Goal: Transaction & Acquisition: Obtain resource

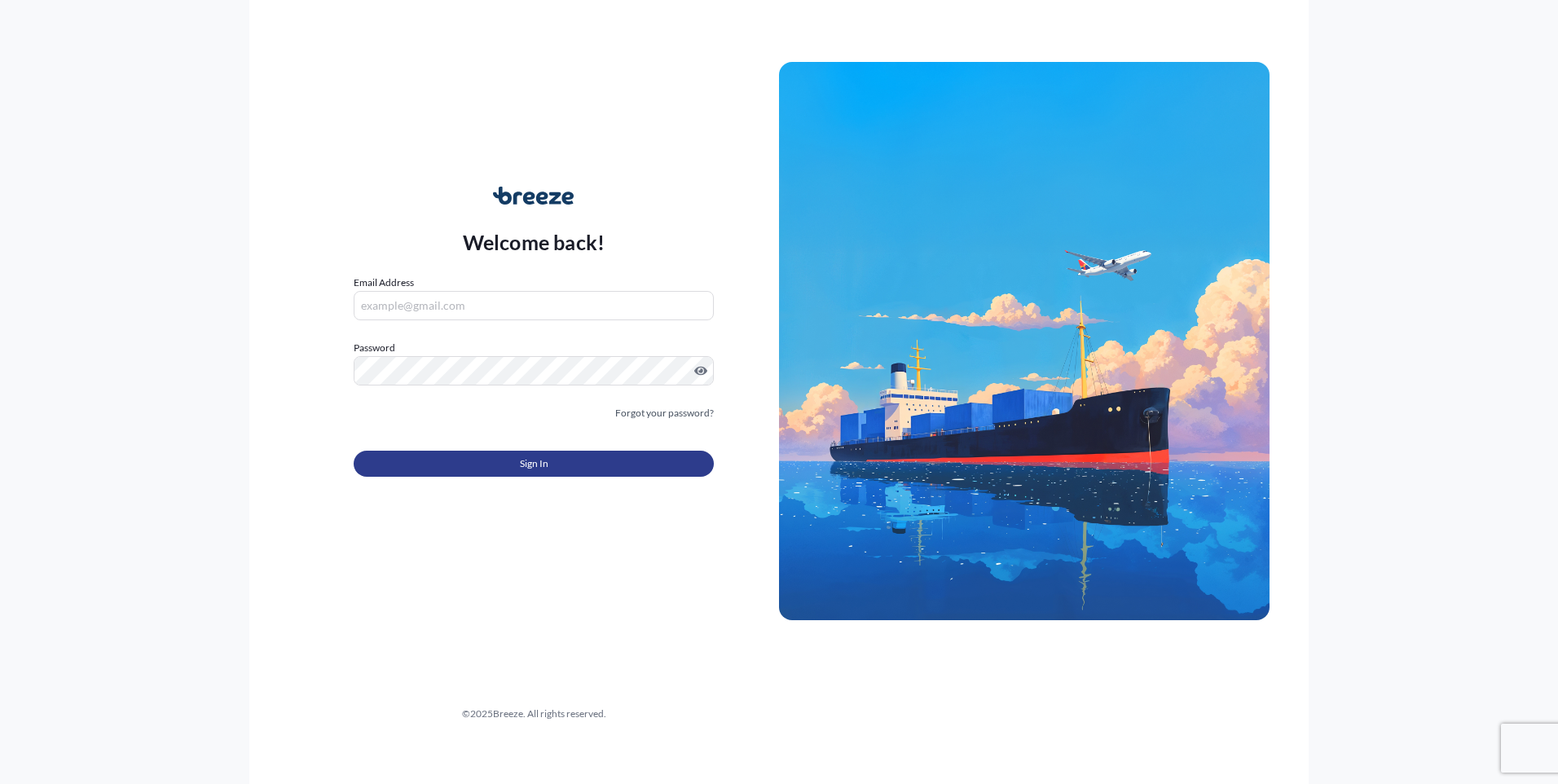
type input "[PERSON_NAME][EMAIL_ADDRESS][DOMAIN_NAME]"
click at [476, 464] on button "Sign In" at bounding box center [533, 464] width 360 height 26
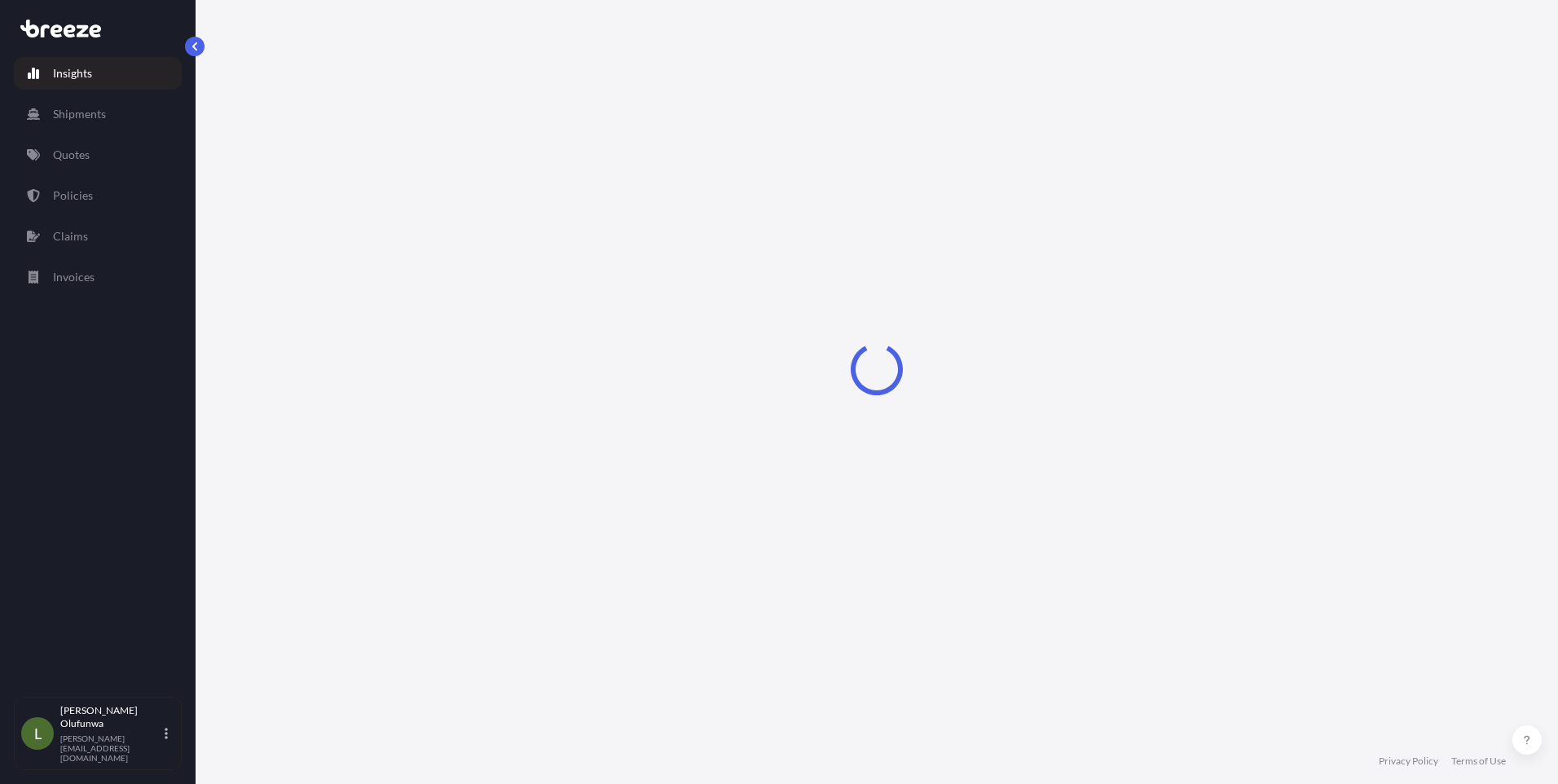
select select "2025"
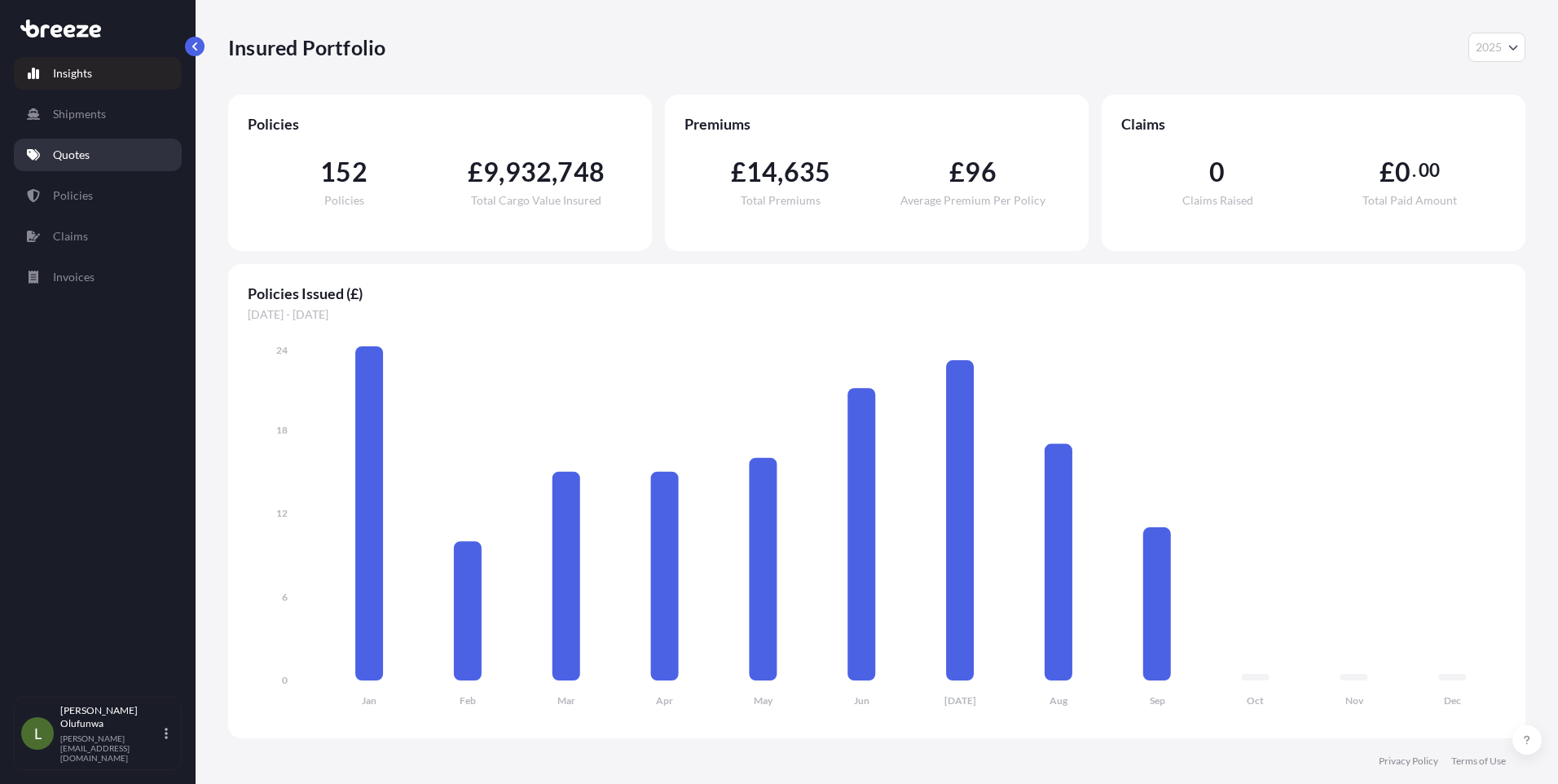
click at [98, 163] on link "Quotes" at bounding box center [97, 154] width 167 height 33
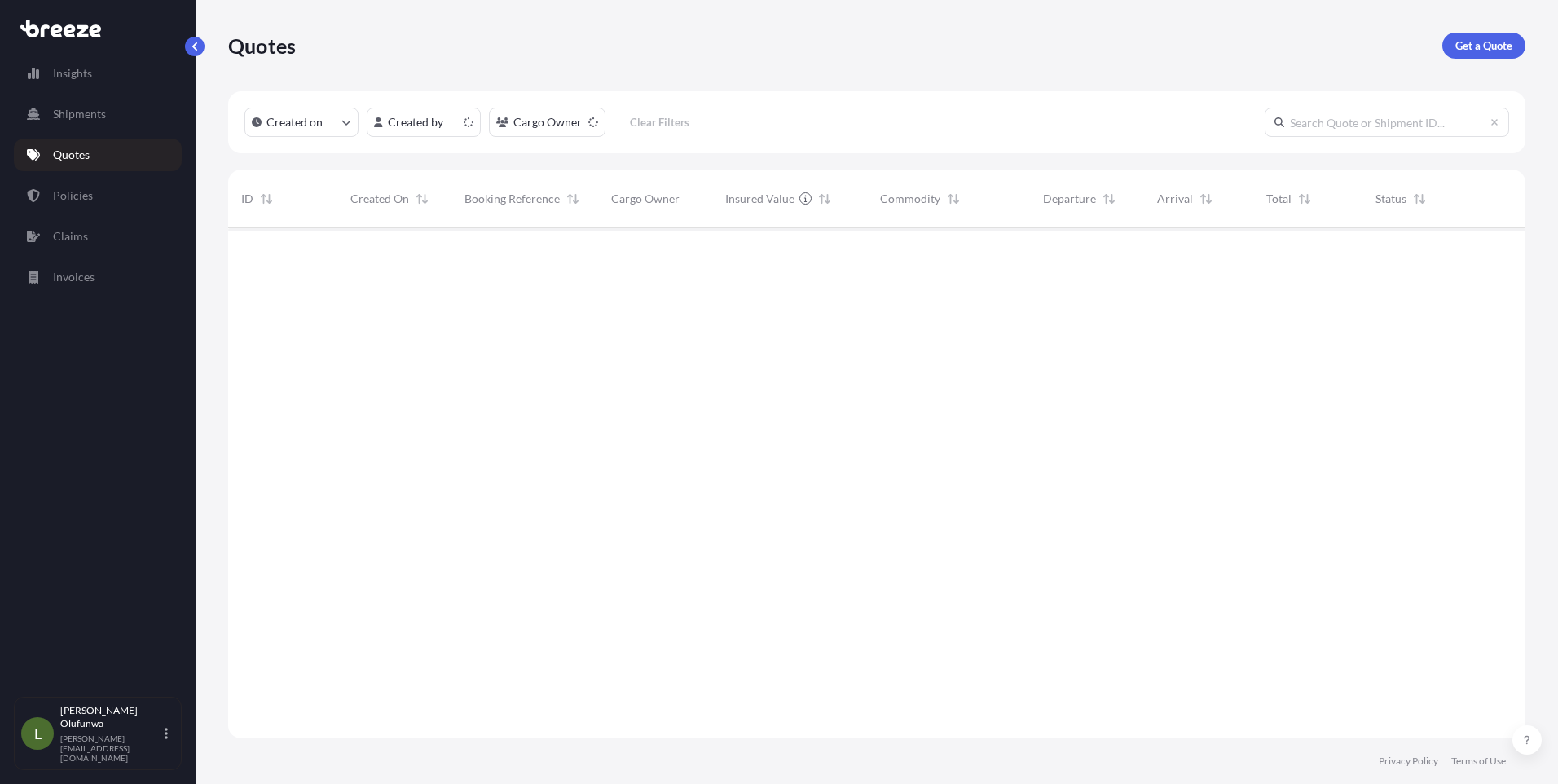
scroll to position [507, 1285]
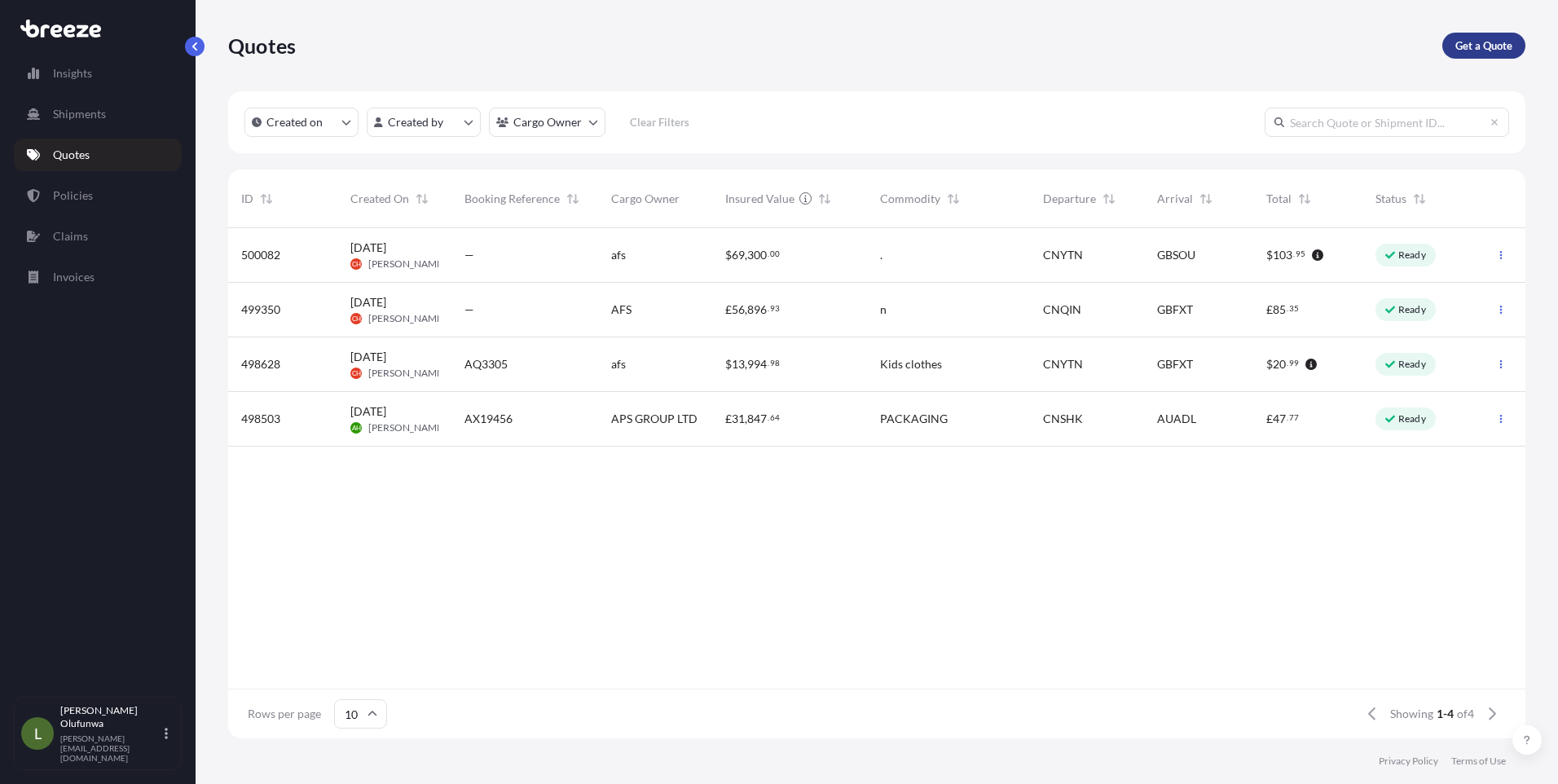
click at [1506, 49] on p "Get a Quote" at bounding box center [1483, 45] width 57 height 16
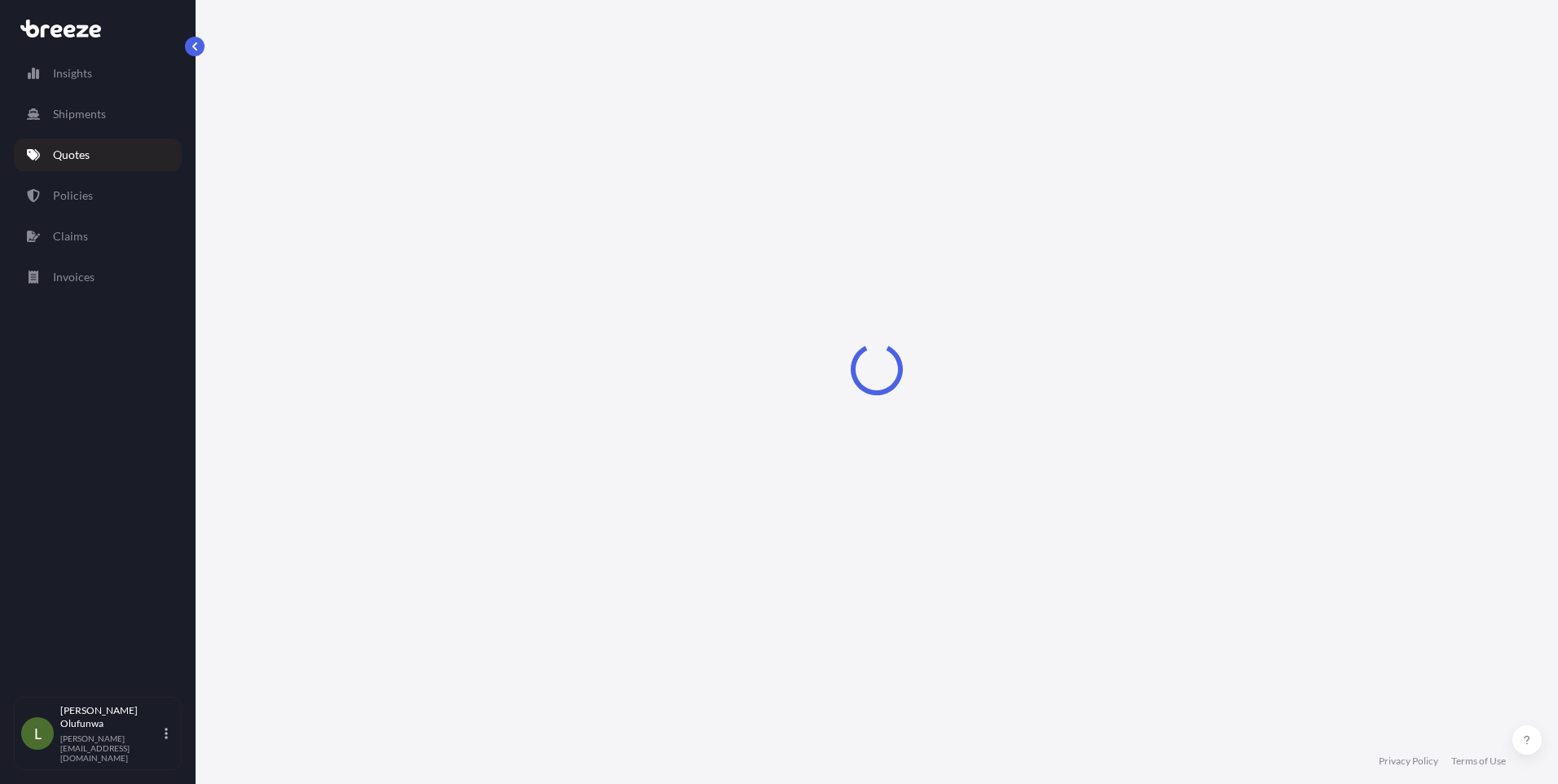
select select "Sea"
select select "1"
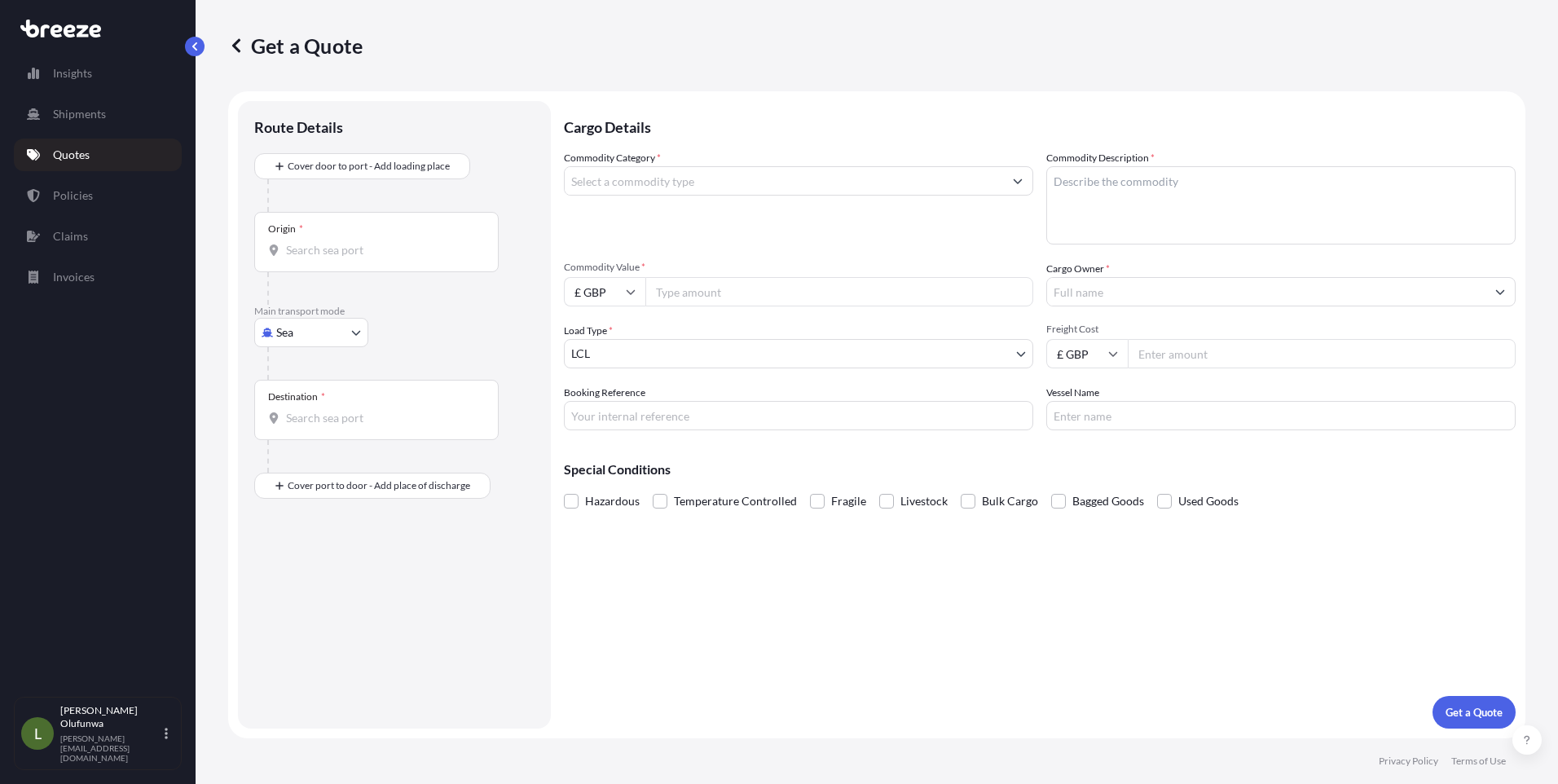
click at [352, 251] on input "Origin *" at bounding box center [383, 250] width 193 height 16
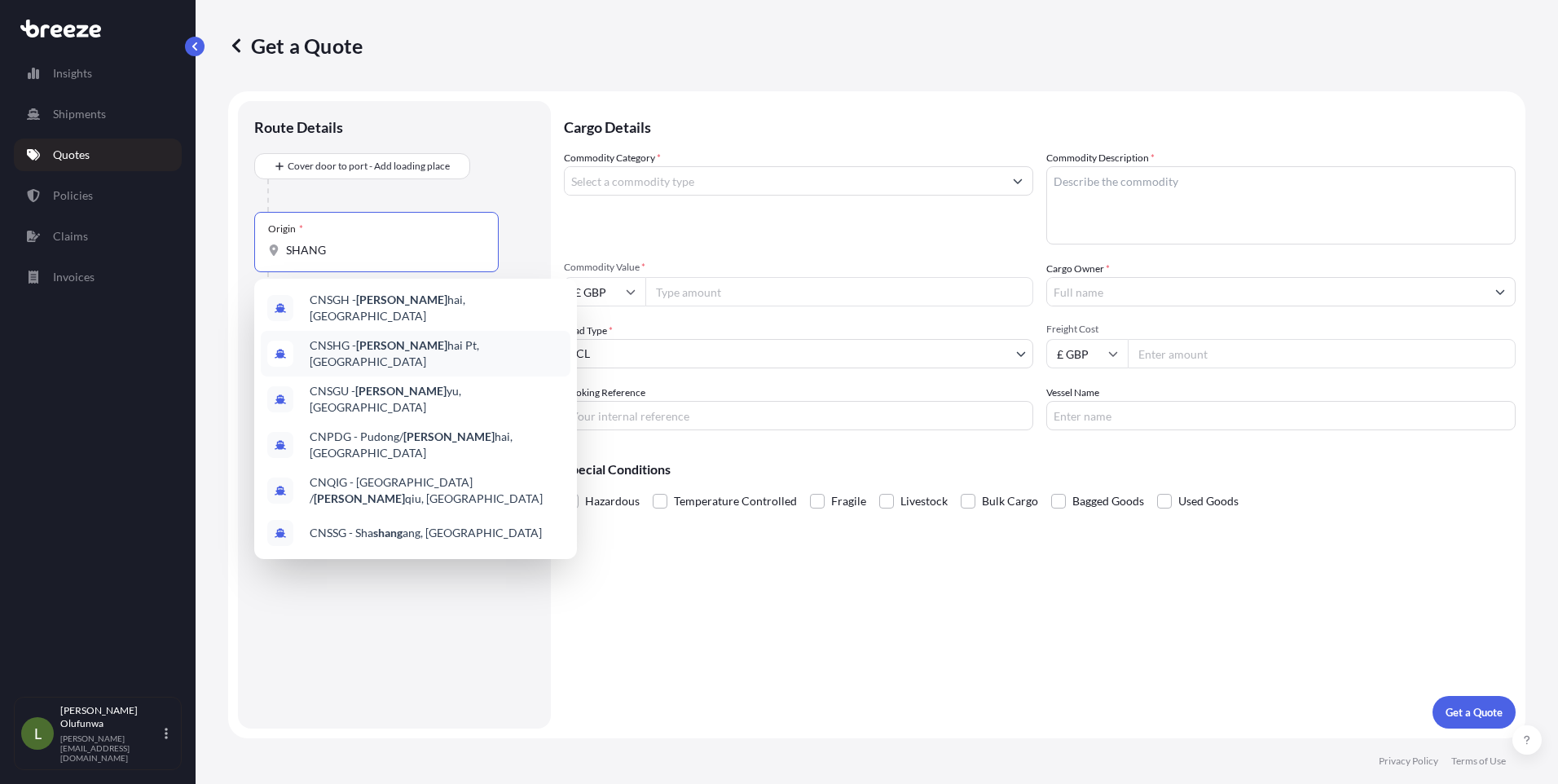
click at [407, 338] on span "CNSHG - Shang hai Pt, [GEOGRAPHIC_DATA]" at bounding box center [437, 354] width 255 height 33
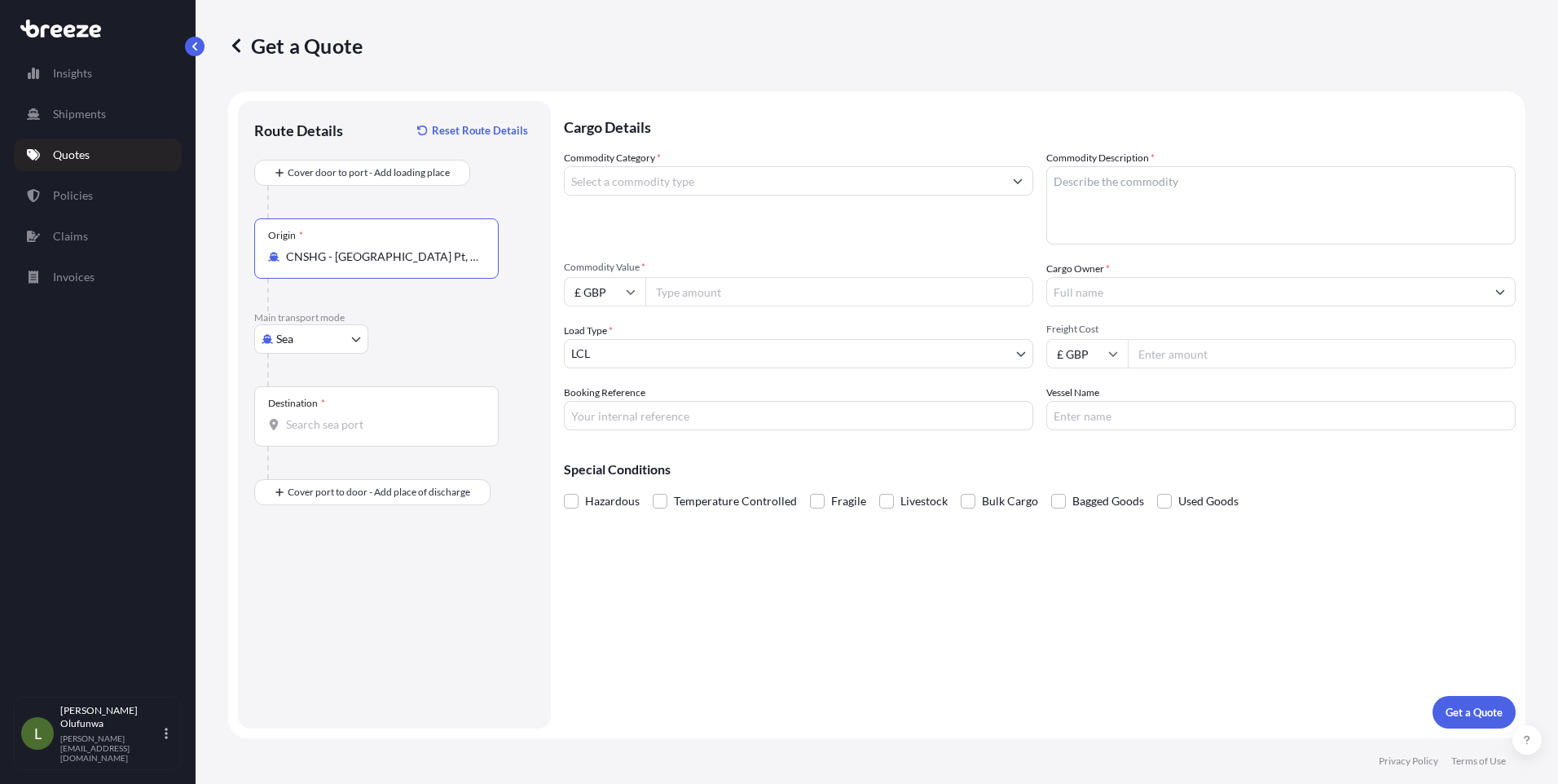
type input "CNSHG - [GEOGRAPHIC_DATA] Pt, [GEOGRAPHIC_DATA]"
click at [351, 416] on input "Destination *" at bounding box center [383, 424] width 193 height 16
click at [355, 472] on span "GBFXT - Felixstowe, [GEOGRAPHIC_DATA]" at bounding box center [419, 478] width 219 height 16
type input "GBFXT - Felixstowe, [GEOGRAPHIC_DATA]"
click at [849, 172] on input "Commodity Category *" at bounding box center [784, 181] width 439 height 29
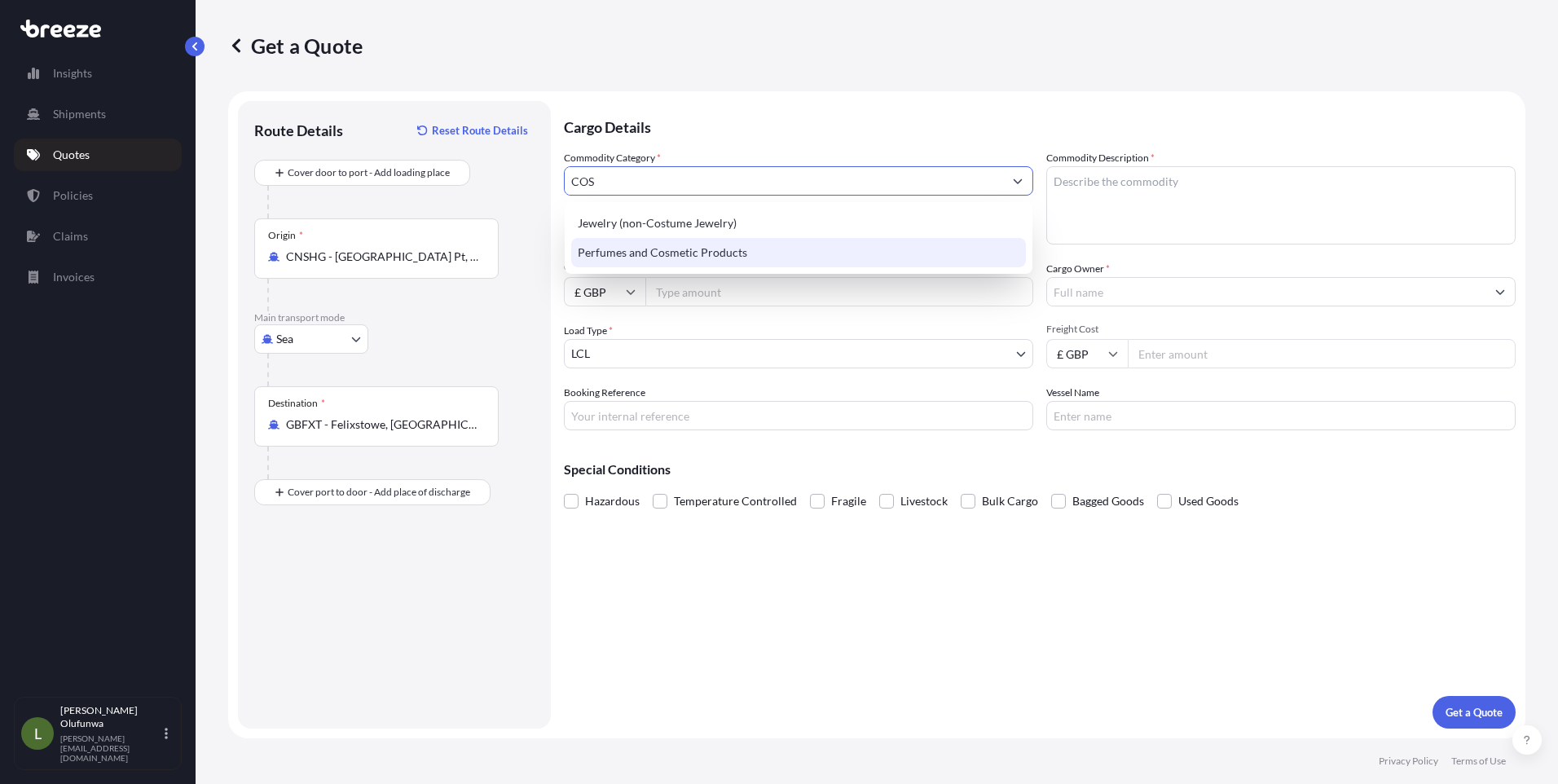
click at [690, 254] on div "Perfumes and Cosmetic Products" at bounding box center [799, 252] width 455 height 29
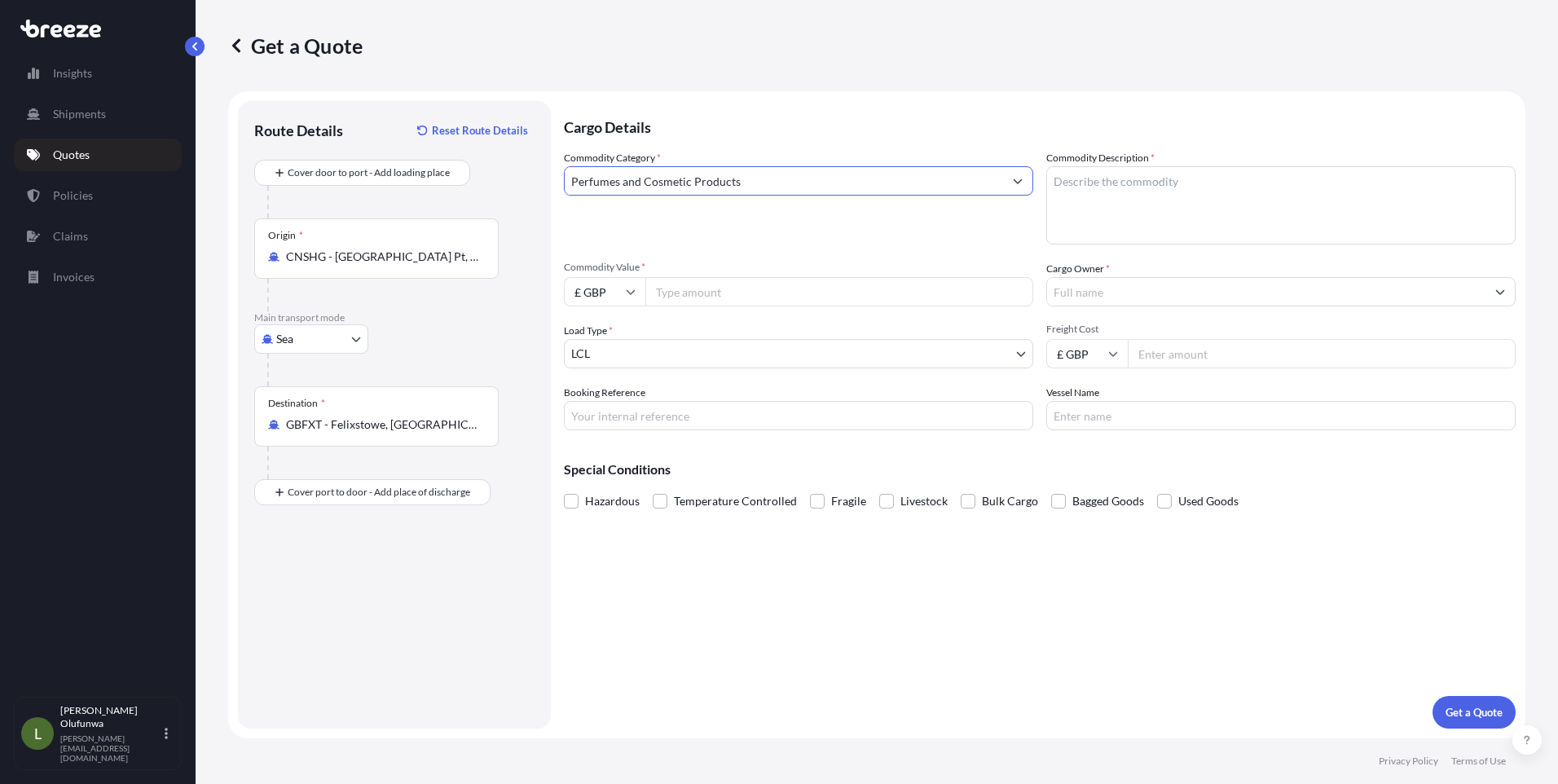
type input "Perfumes and Cosmetic Products"
click at [1267, 181] on textarea "Commodity Description *" at bounding box center [1281, 206] width 470 height 79
click at [1085, 218] on textarea "Commodity Description *" at bounding box center [1281, 206] width 470 height 79
paste textarea "BODY LOTION"
type textarea "BODY LOTION"
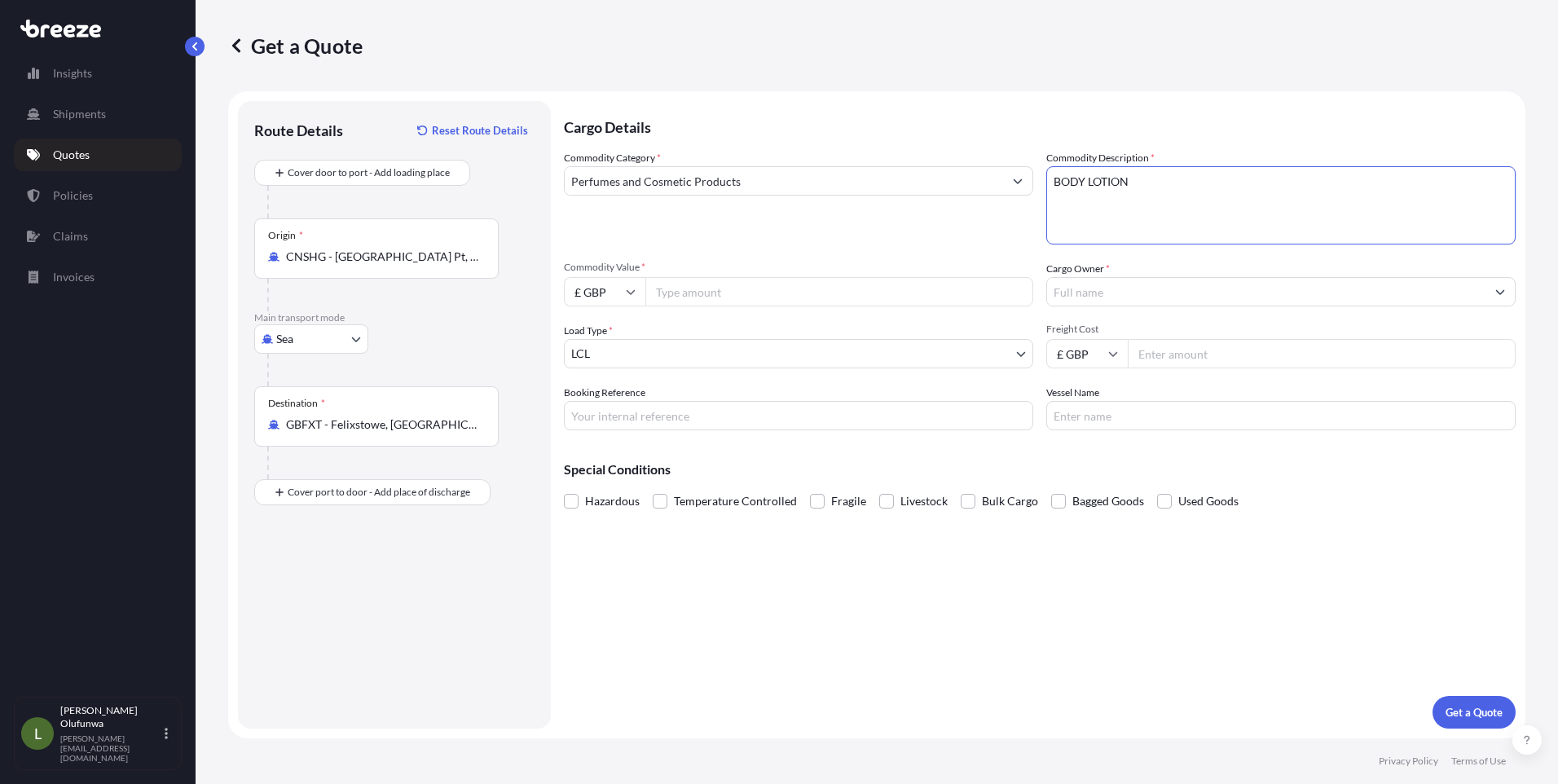
click at [602, 295] on input "£ GBP" at bounding box center [604, 291] width 81 height 29
click at [601, 405] on div "$ USD" at bounding box center [604, 404] width 68 height 31
type input "$ USD"
click at [1067, 360] on input "£ GBP" at bounding box center [1086, 353] width 81 height 29
drag, startPoint x: 1073, startPoint y: 471, endPoint x: 1152, endPoint y: 367, distance: 130.6
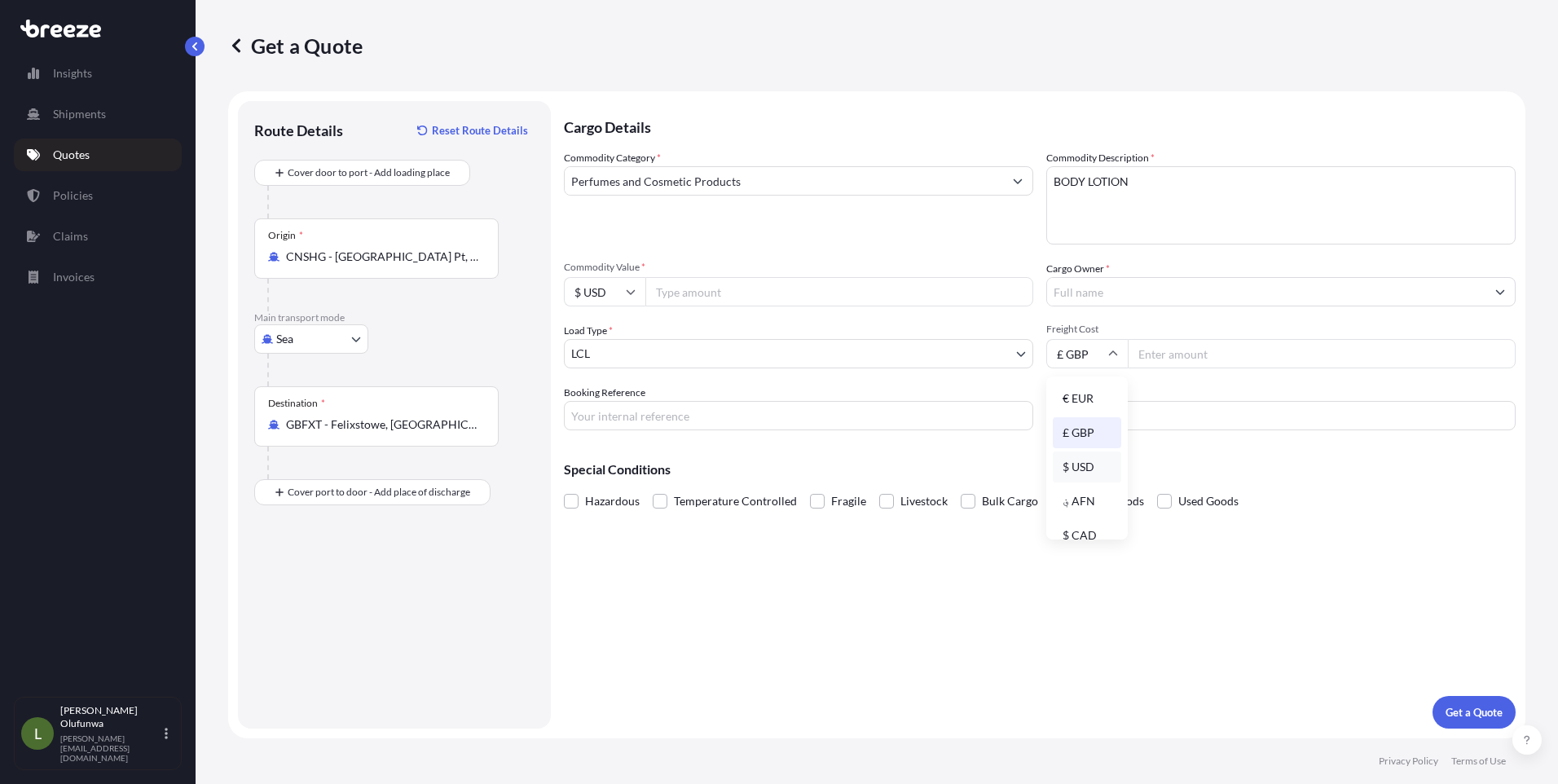
click at [1073, 471] on div "$ USD" at bounding box center [1086, 466] width 68 height 31
type input "$ USD"
click at [1169, 356] on input "Freight Cost" at bounding box center [1321, 353] width 388 height 29
click at [1166, 370] on div "Commodity Category * Perfumes and Cosmetic Products Commodity Description * BOD…" at bounding box center [1040, 290] width 952 height 281
click at [1151, 353] on input "Freight Cost" at bounding box center [1321, 353] width 388 height 29
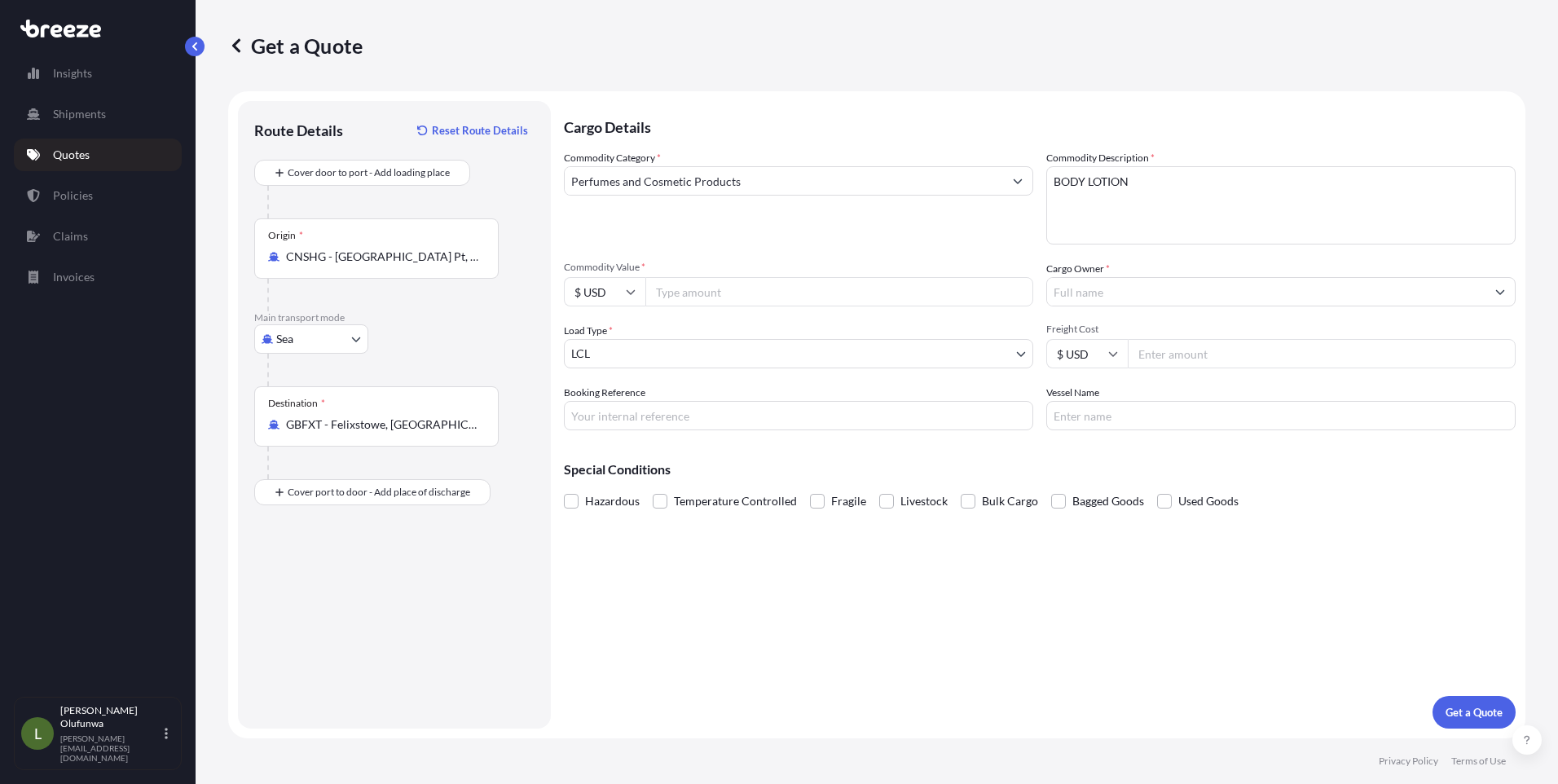
paste input "1050.00"
type input "1050.00"
click at [619, 423] on input "Booking Reference" at bounding box center [799, 414] width 470 height 29
type input "AI20627"
click at [1242, 296] on input "Cargo Owner *" at bounding box center [1266, 291] width 439 height 29
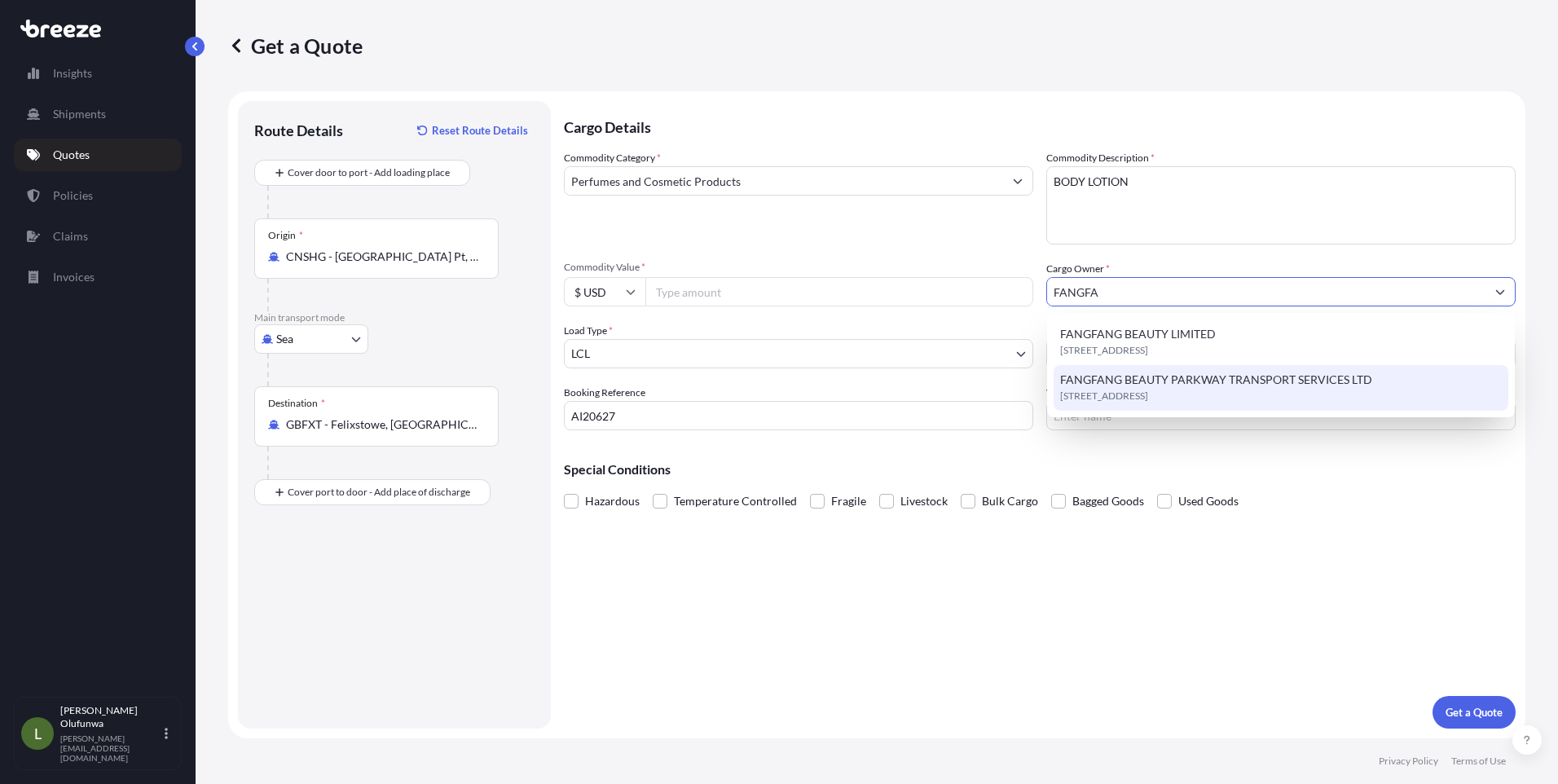
click at [1156, 384] on span "FANGFANG BEAUTY PARKWAY TRANSPORT SERVICES LTD" at bounding box center [1216, 379] width 313 height 16
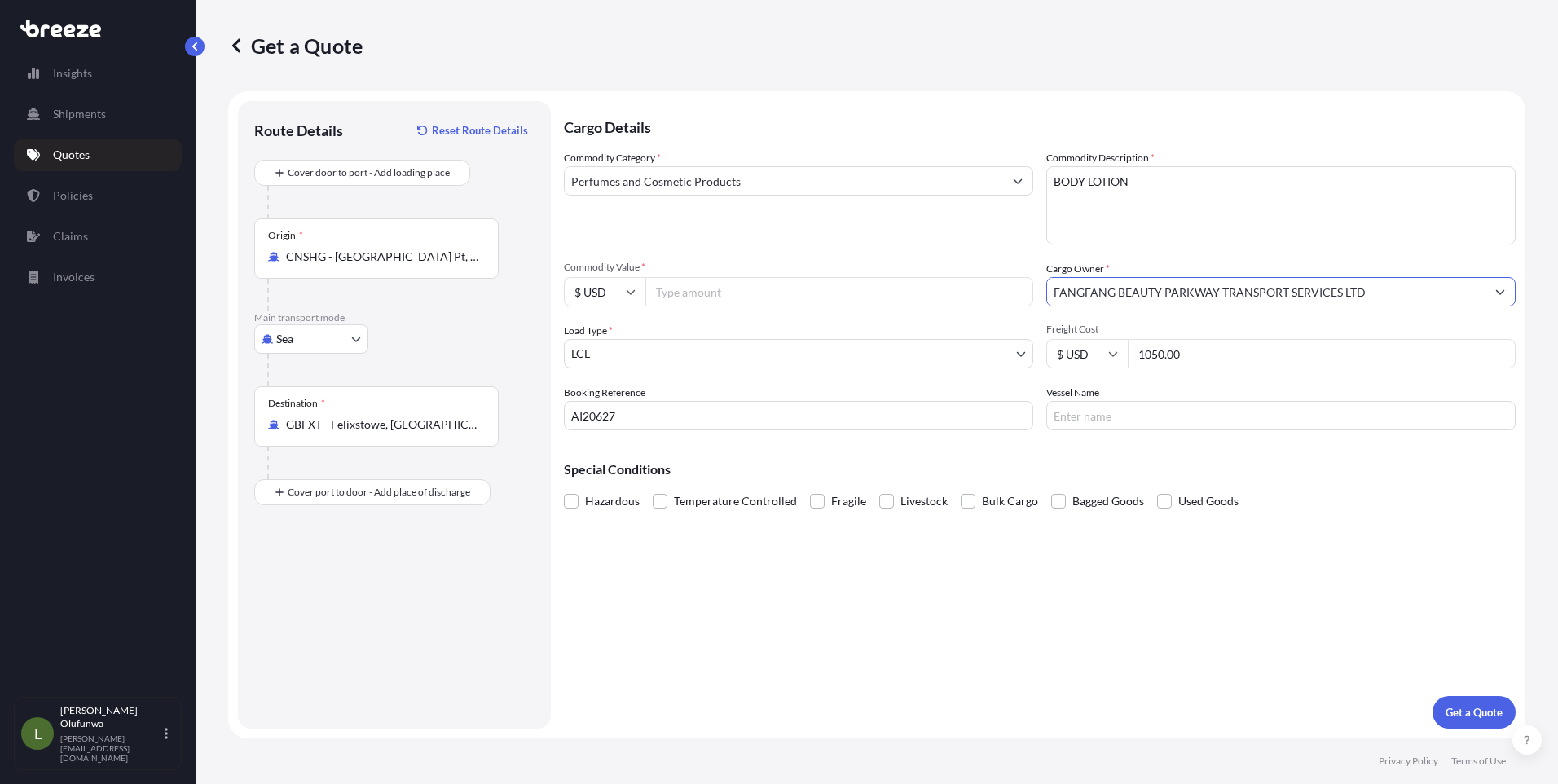
type input "FANGFANG BEAUTY PARKWAY TRANSPORT SERVICES LTD"
click at [706, 287] on input "Commodity Value *" at bounding box center [839, 291] width 388 height 29
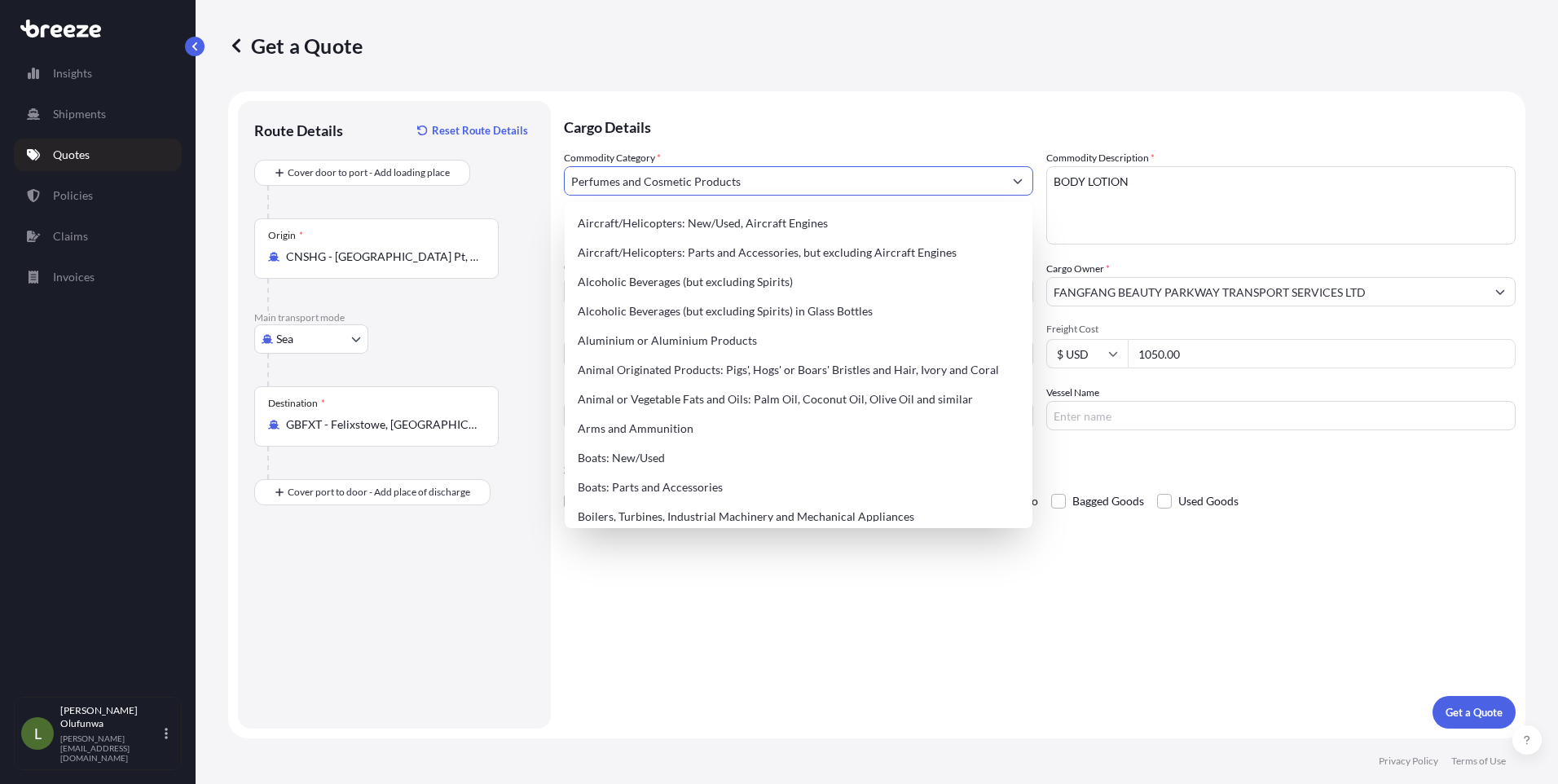
drag, startPoint x: 648, startPoint y: 180, endPoint x: 531, endPoint y: 175, distance: 117.1
click at [530, 180] on form "Route Details Reset Route Details Cover door to port - Add loading place Place …" at bounding box center [877, 414] width 1297 height 646
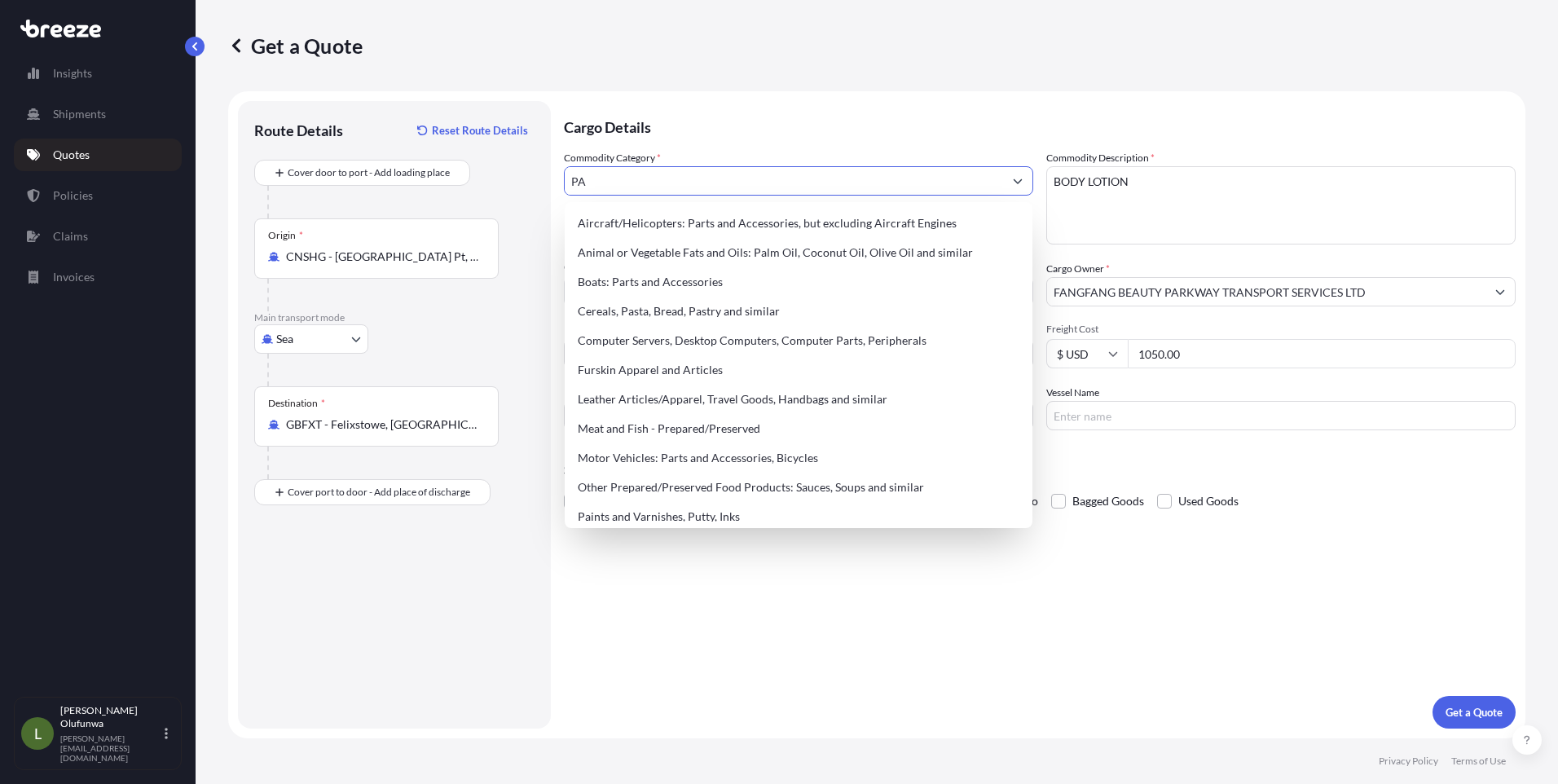
type input "P"
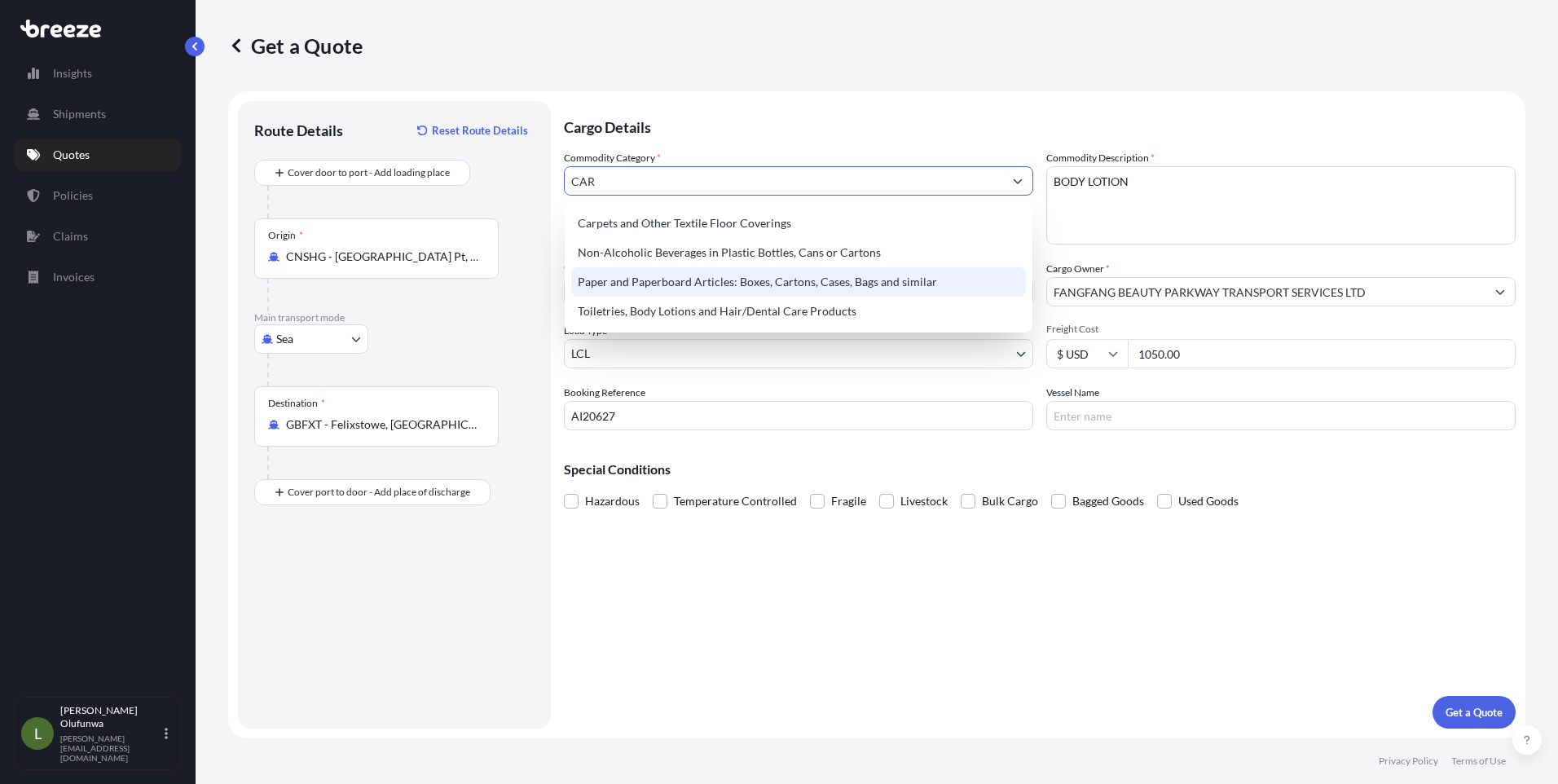
click at [716, 289] on div "Paper and Paperboard Articles: Boxes, Cartons, Cases, Bags and similar" at bounding box center [799, 282] width 455 height 29
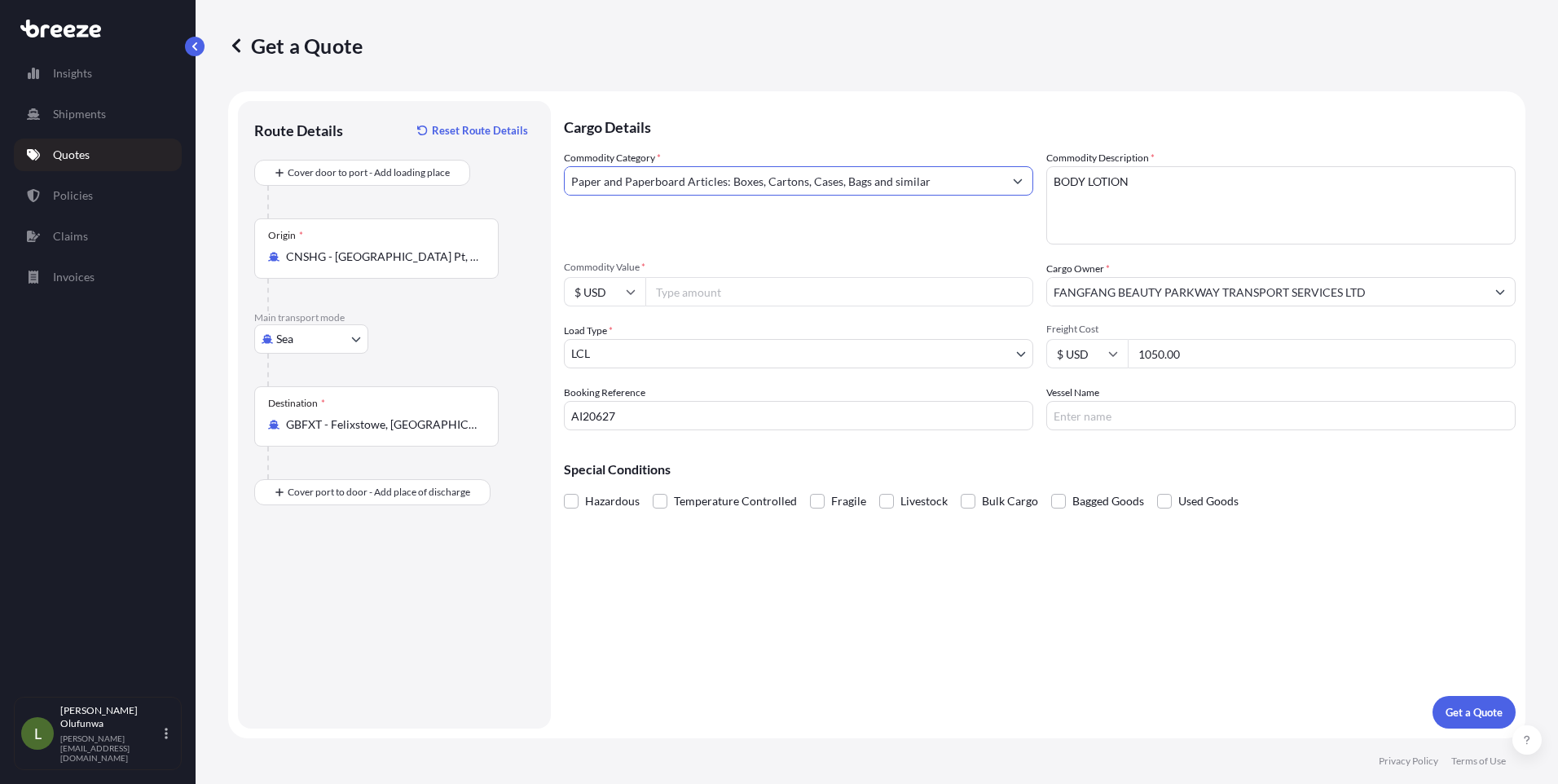
type input "Paper and Paperboard Articles: Boxes, Cartons, Cases, Bags and similar"
drag, startPoint x: 1177, startPoint y: 178, endPoint x: 914, endPoint y: 178, distance: 263.0
click at [914, 178] on div "Commodity Category * Paper and Paperboard Articles: Boxes, Cartons, Cases, Bags…" at bounding box center [1040, 290] width 952 height 281
type textarea "PACKAGING COMPONENTS"
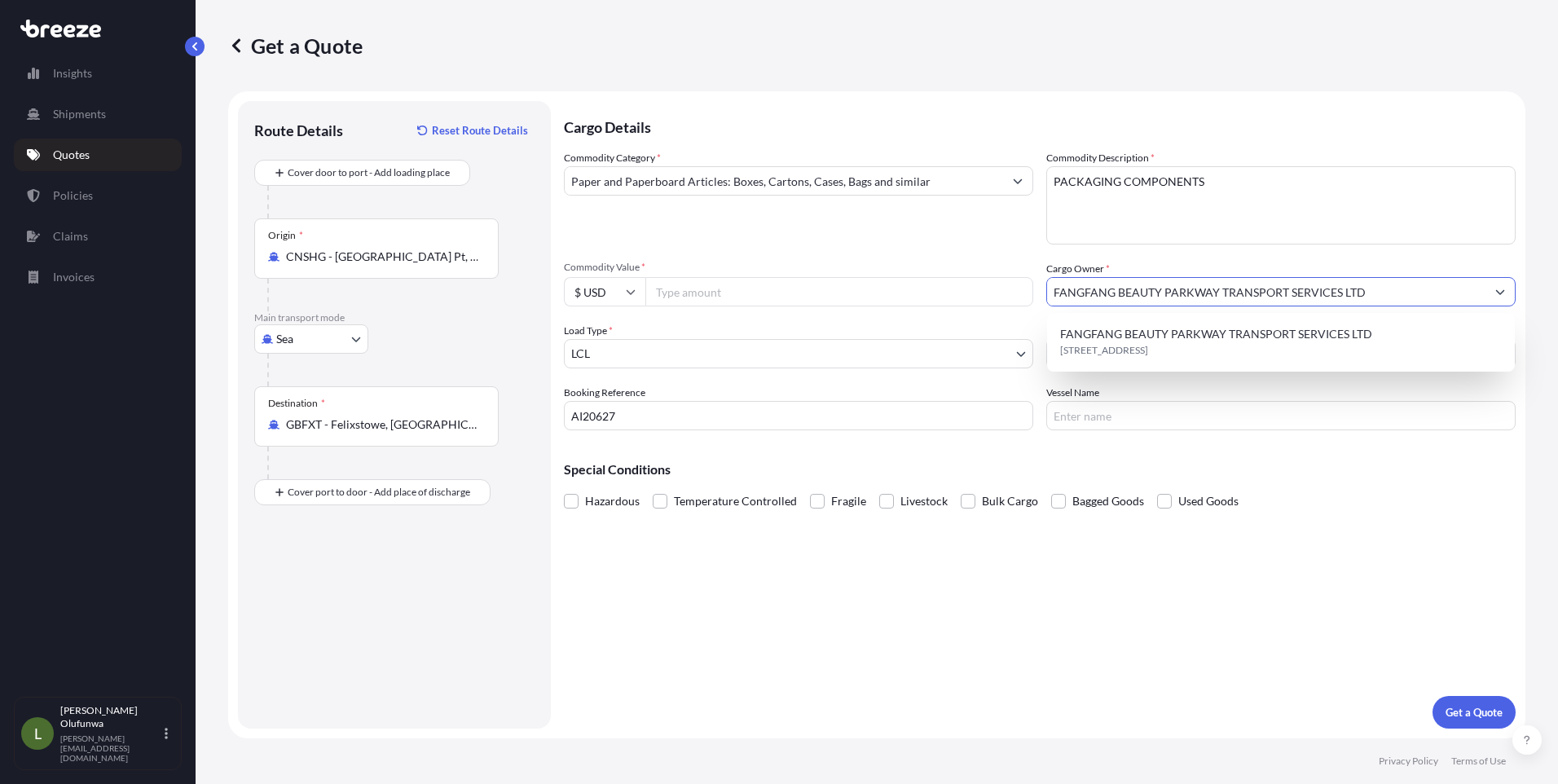
click at [1407, 294] on input "FANGFANG BEAUTY PARKWAY TRANSPORT SERVICES LTD" at bounding box center [1266, 291] width 439 height 29
click at [1499, 294] on icon "Show suggestions" at bounding box center [1501, 292] width 9 height 5
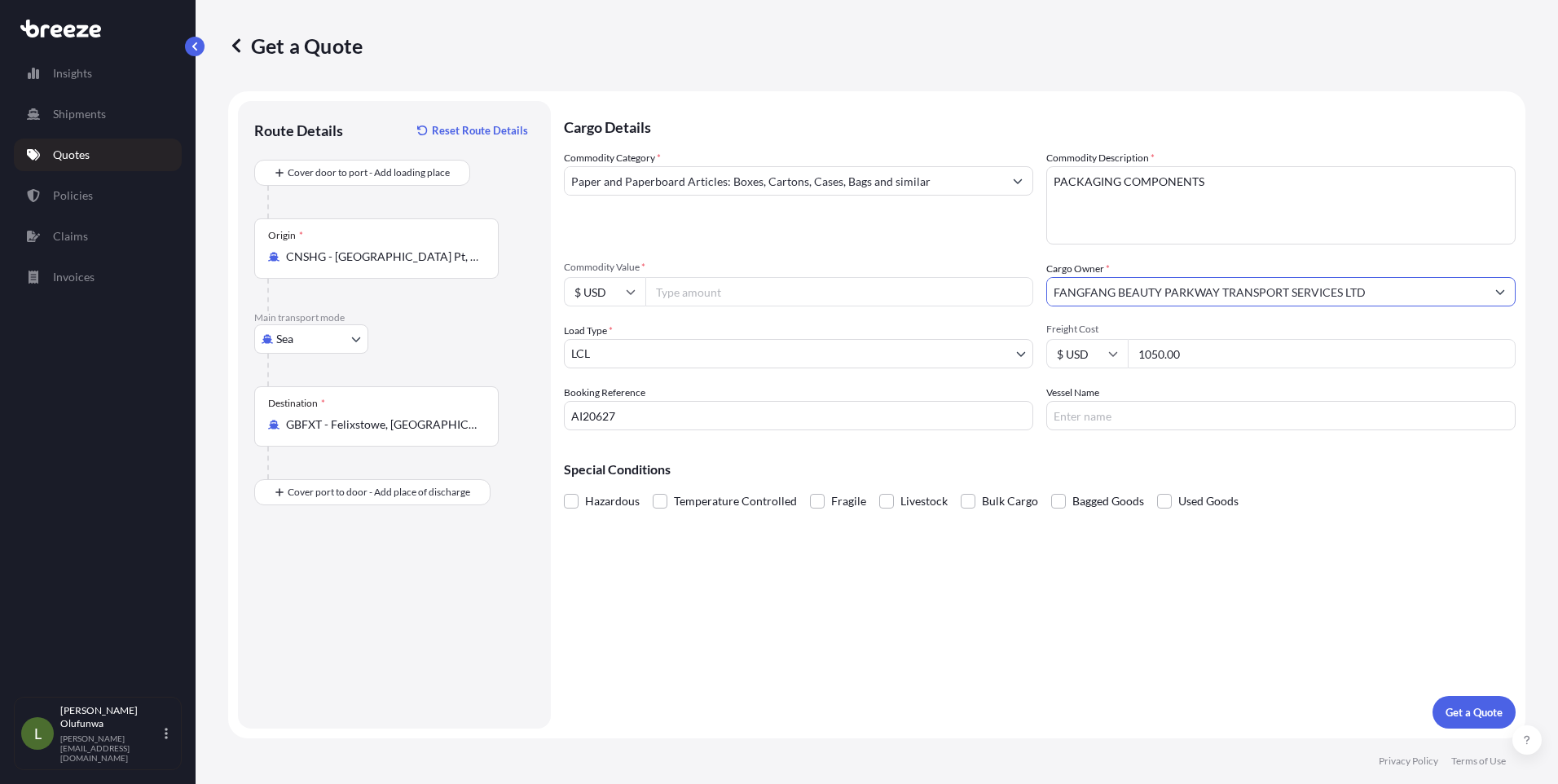
drag, startPoint x: 1405, startPoint y: 286, endPoint x: 699, endPoint y: 286, distance: 706.0
click at [699, 286] on div "Commodity Category * Paper and Paperboard Articles: Boxes, Cartons, Cases, Bags…" at bounding box center [1040, 290] width 952 height 281
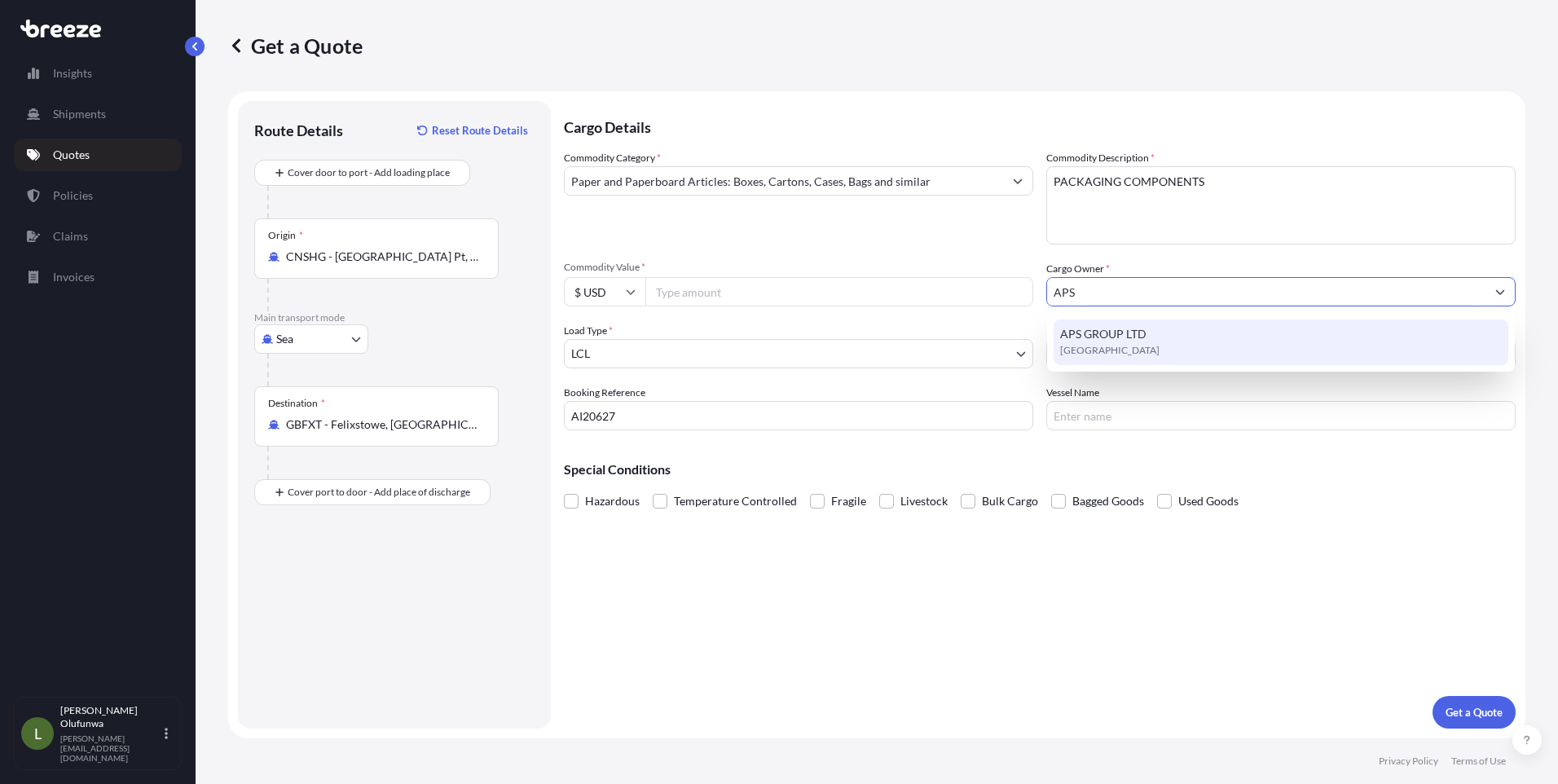
click at [1139, 352] on div "APS GROUP LTD [GEOGRAPHIC_DATA]" at bounding box center [1281, 341] width 455 height 46
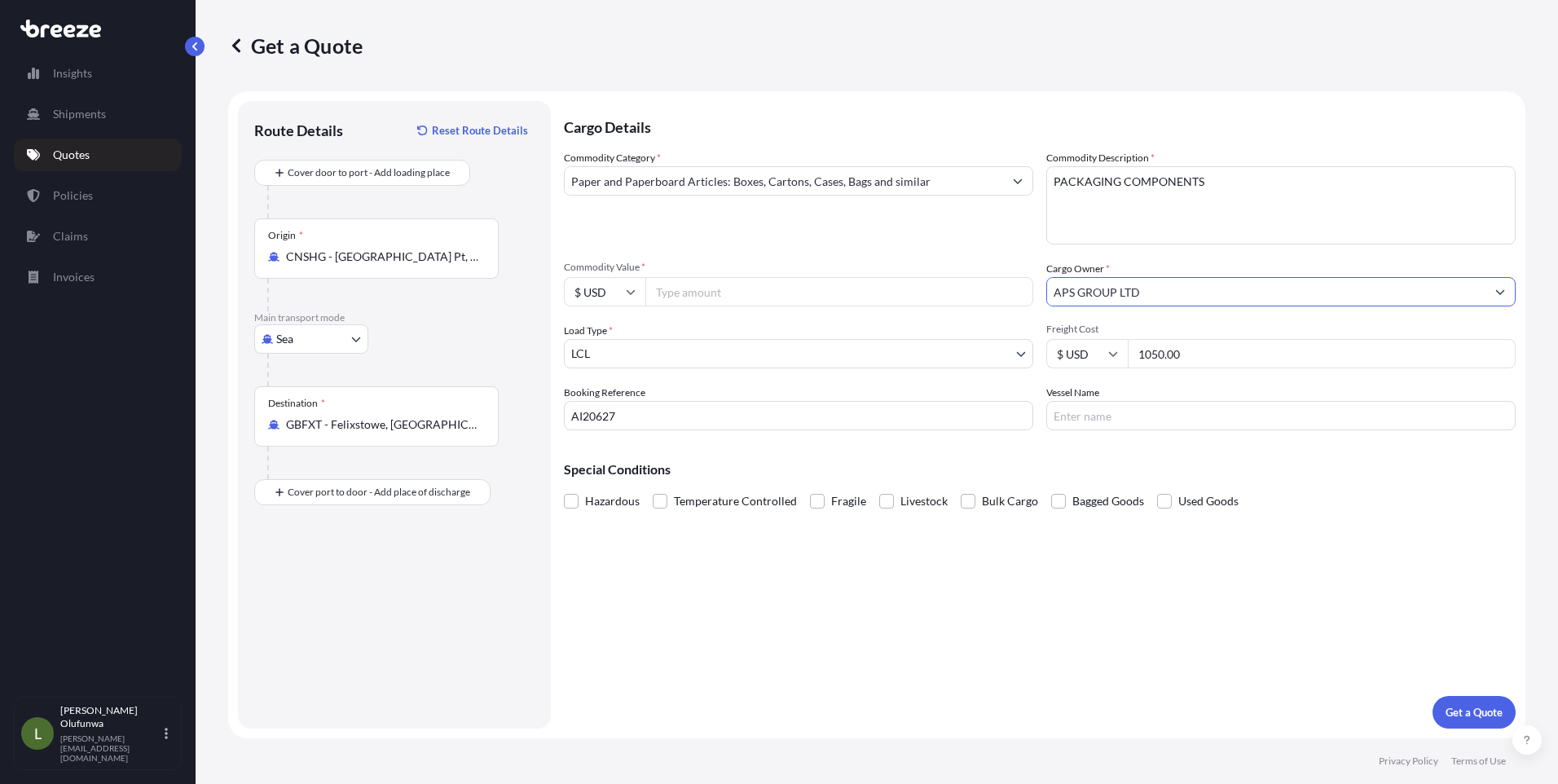
type input "APS GROUP LTD"
click at [716, 289] on input "Commodity Value *" at bounding box center [839, 291] width 388 height 29
drag, startPoint x: 1133, startPoint y: 358, endPoint x: 1025, endPoint y: 358, distance: 108.0
click at [1025, 358] on div "Commodity Category * Paper and Paperboard Articles: Boxes, Cartons, Cases, Bags…" at bounding box center [1040, 290] width 952 height 281
drag, startPoint x: 526, startPoint y: 426, endPoint x: 501, endPoint y: 424, distance: 25.1
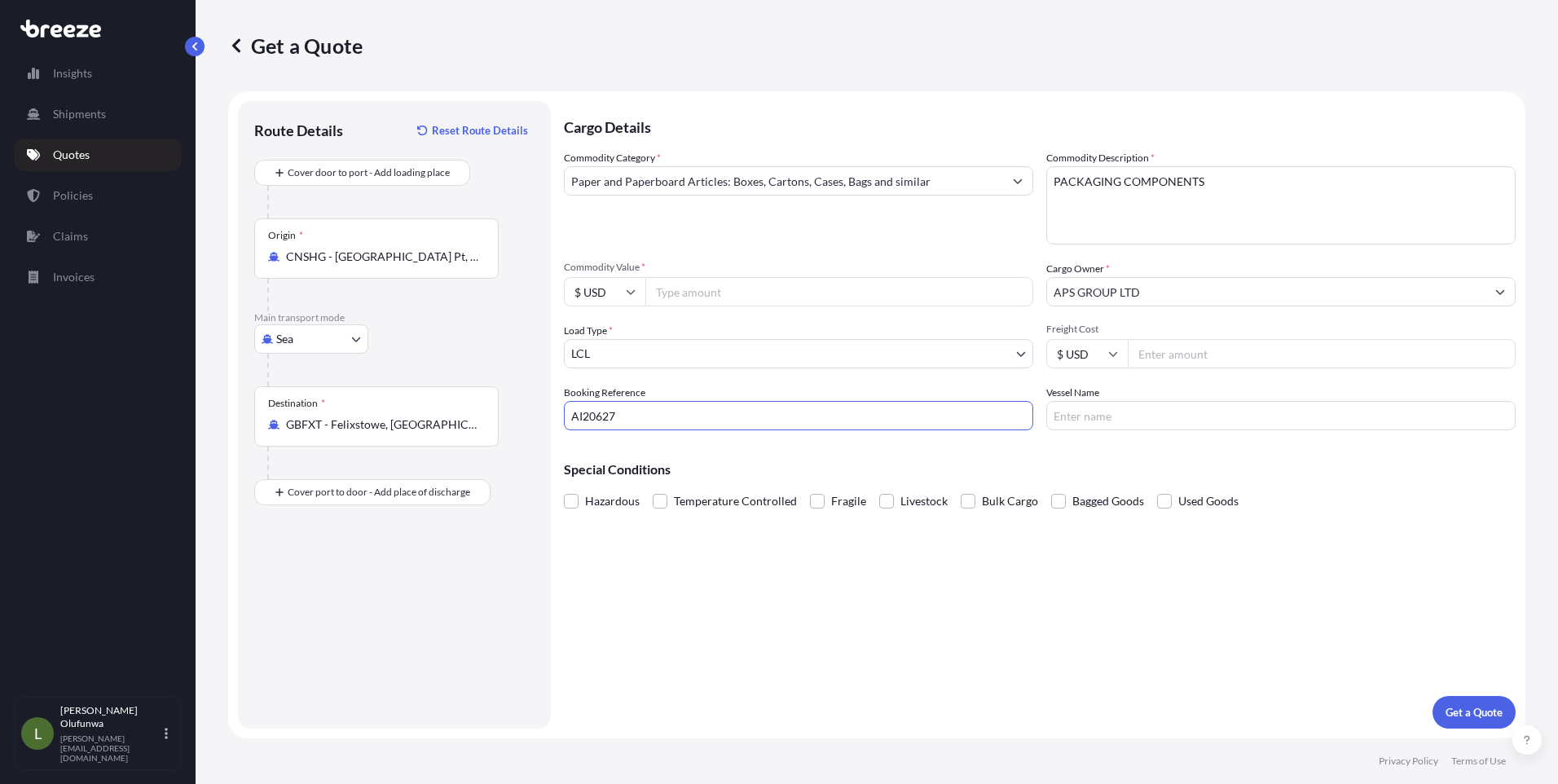
click at [501, 424] on form "Route Details Reset Route Details Cover door to port - Add loading place Place …" at bounding box center [877, 414] width 1297 height 646
type input "AI20588"
click at [710, 288] on input "Commodity Value *" at bounding box center [839, 291] width 388 height 29
paste input "3216.00"
type input "3216.00"
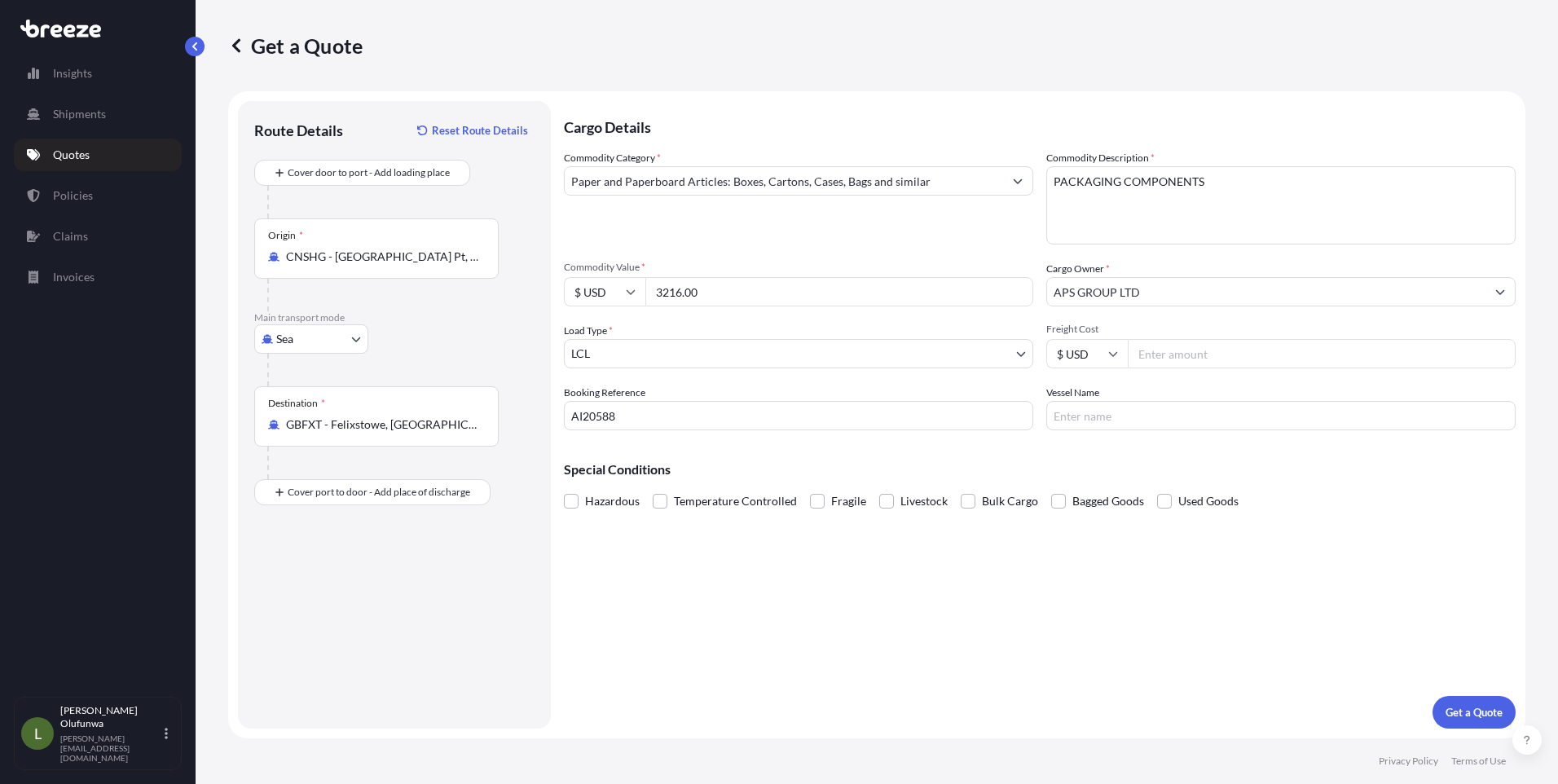
click at [1143, 422] on input "Vessel Name" at bounding box center [1281, 414] width 470 height 29
paste input "OOCL FELIXSTOWE"
type input "OOCL FELIXSTOWE"
click at [1139, 357] on input "Freight Cost" at bounding box center [1321, 353] width 388 height 29
click at [1158, 360] on input "Freight Cost" at bounding box center [1321, 353] width 388 height 29
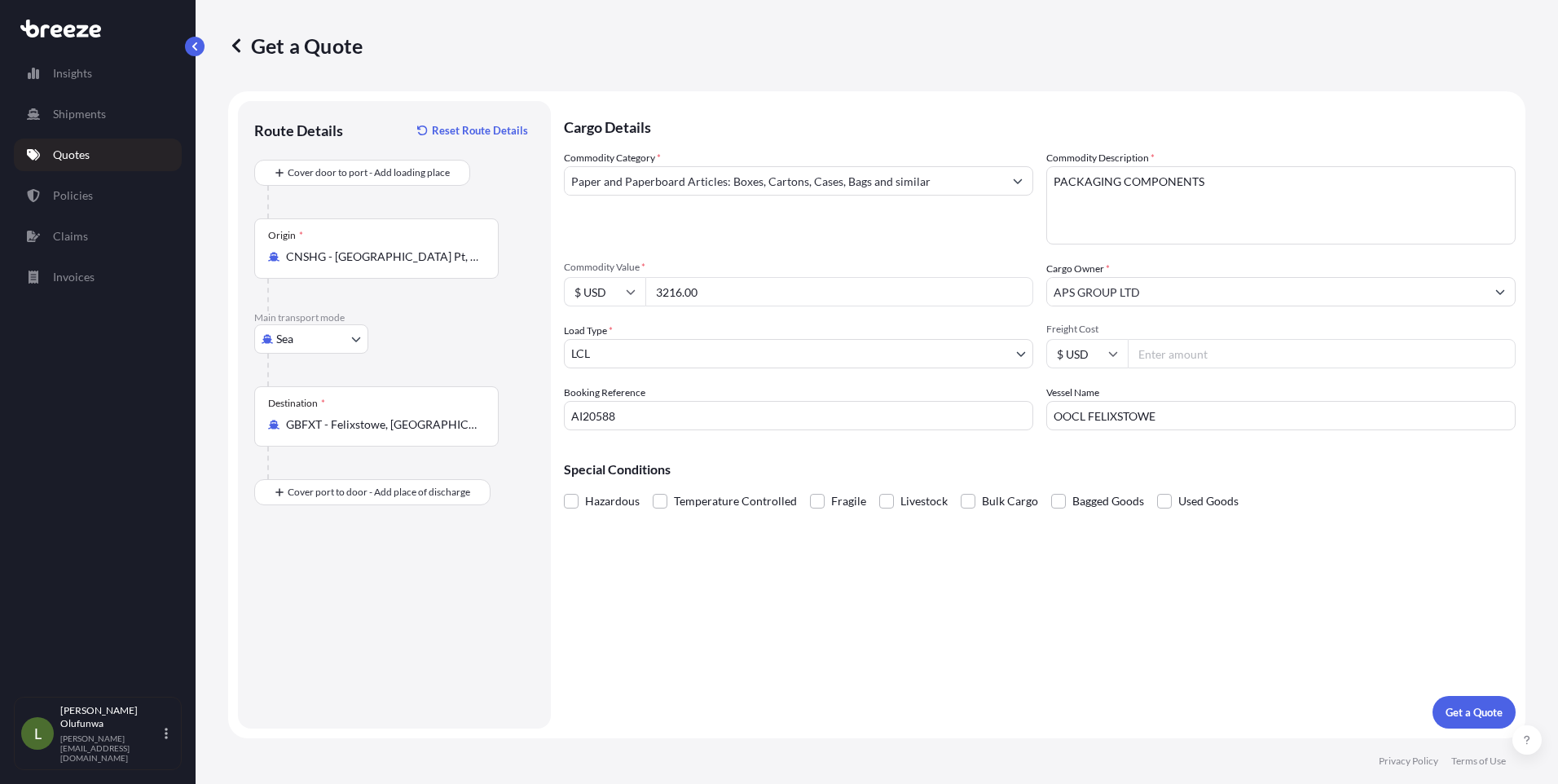
paste input "90.44"
type input "90.44"
click at [1459, 710] on p "Get a Quote" at bounding box center [1474, 711] width 57 height 16
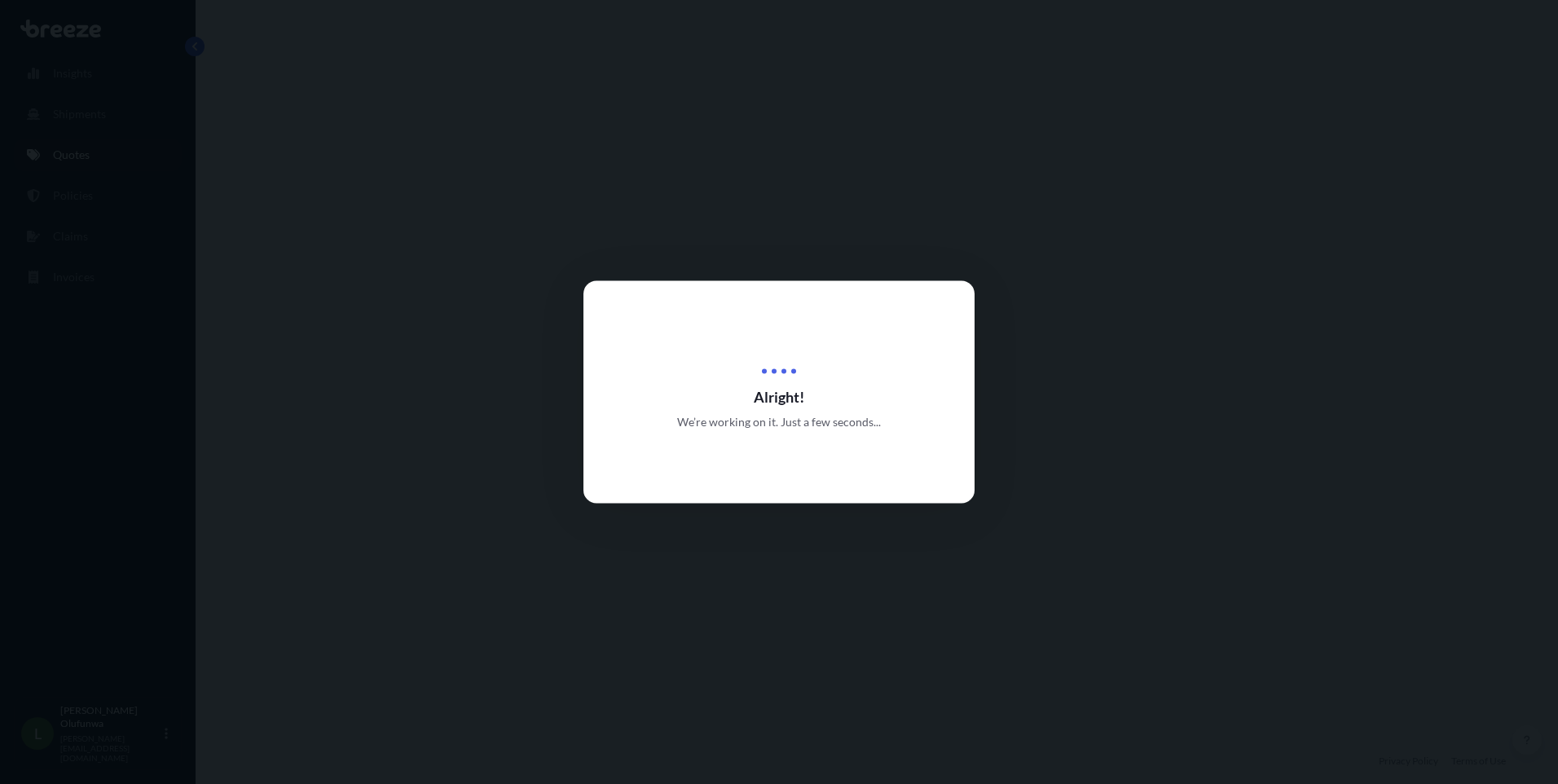
select select "Sea"
select select "1"
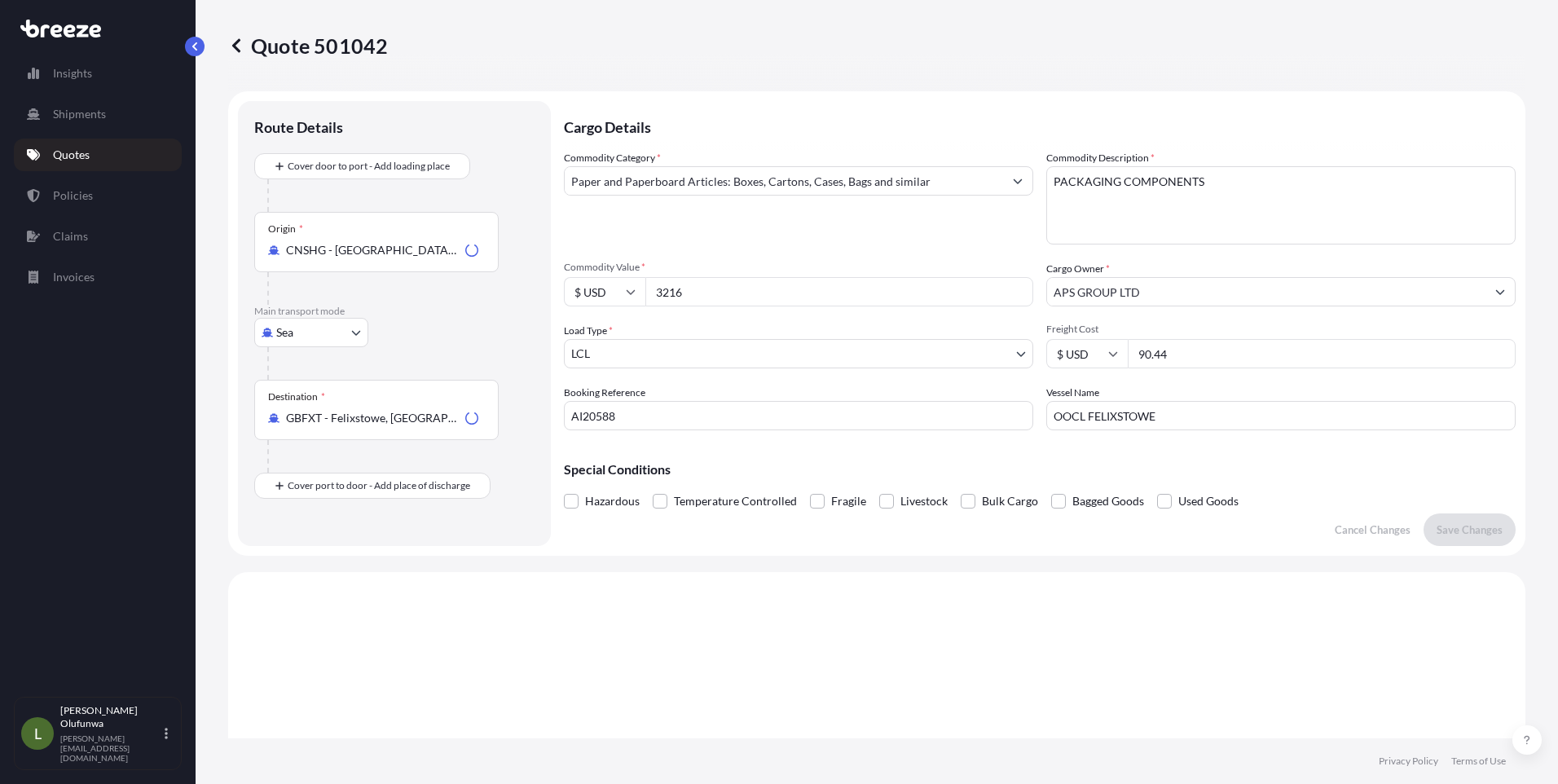
scroll to position [490, 0]
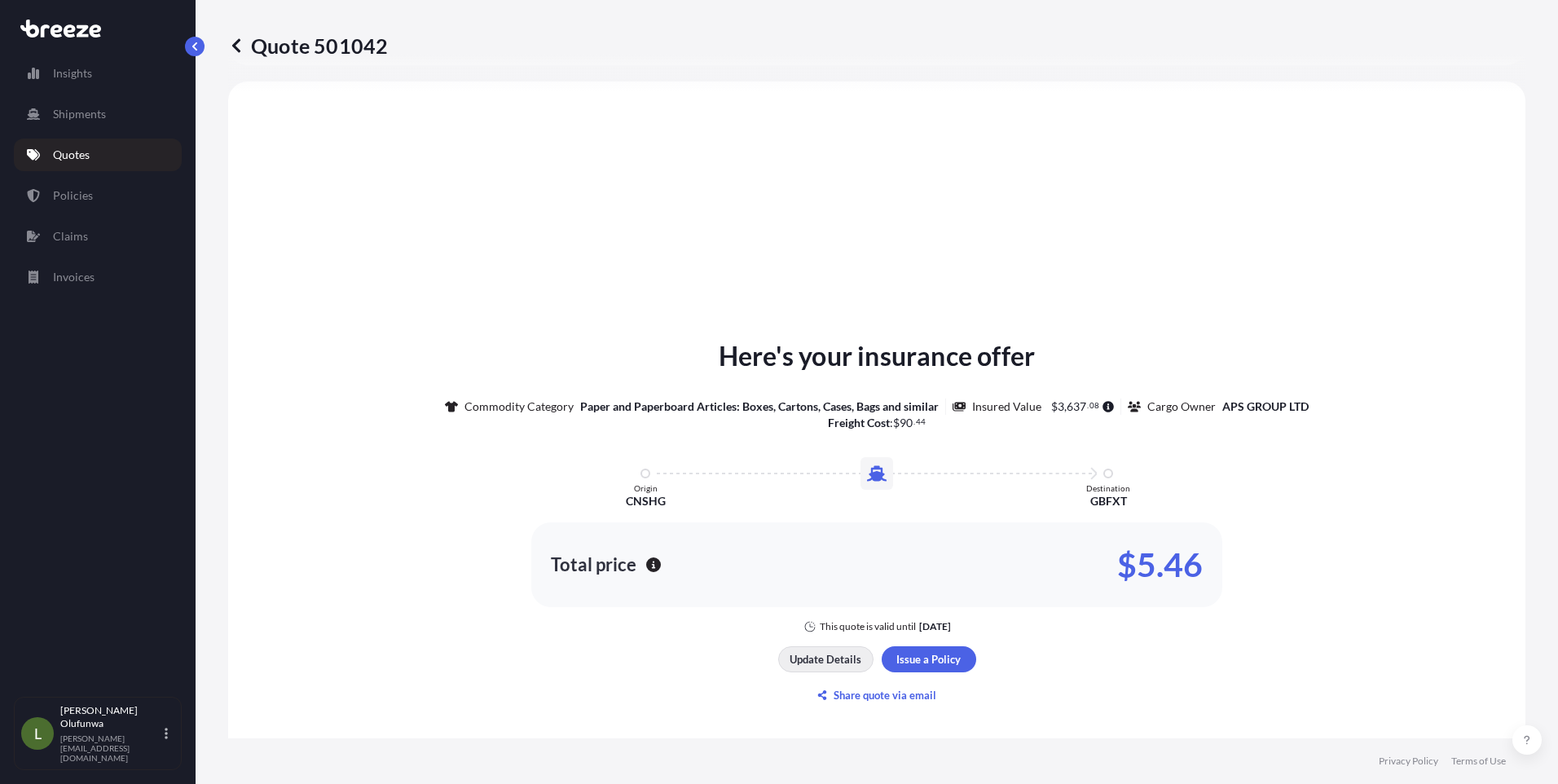
click at [817, 665] on p "Update Details" at bounding box center [825, 659] width 72 height 16
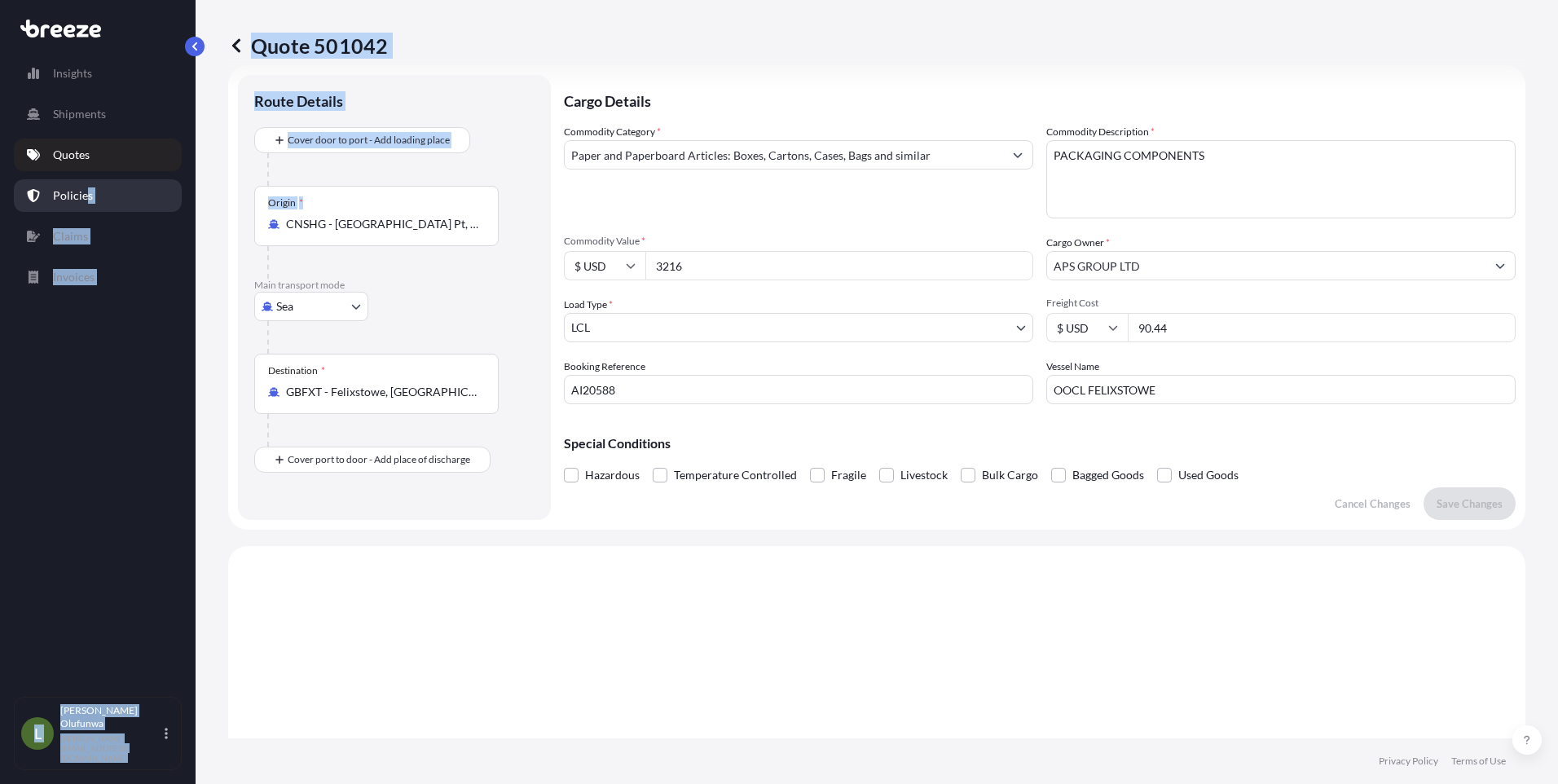
drag, startPoint x: 159, startPoint y: 211, endPoint x: 86, endPoint y: 211, distance: 73.0
click at [86, 211] on div "Insights Shipments Quotes Policies Claims Invoices L [PERSON_NAME] Olufunwa [PE…" at bounding box center [779, 392] width 1558 height 784
click at [459, 211] on div "Origin * CNSHG - [GEOGRAPHIC_DATA] Pt, [GEOGRAPHIC_DATA]" at bounding box center [376, 216] width 244 height 60
click at [459, 216] on input "CNSHG - [GEOGRAPHIC_DATA] Pt, [GEOGRAPHIC_DATA]" at bounding box center [383, 224] width 193 height 16
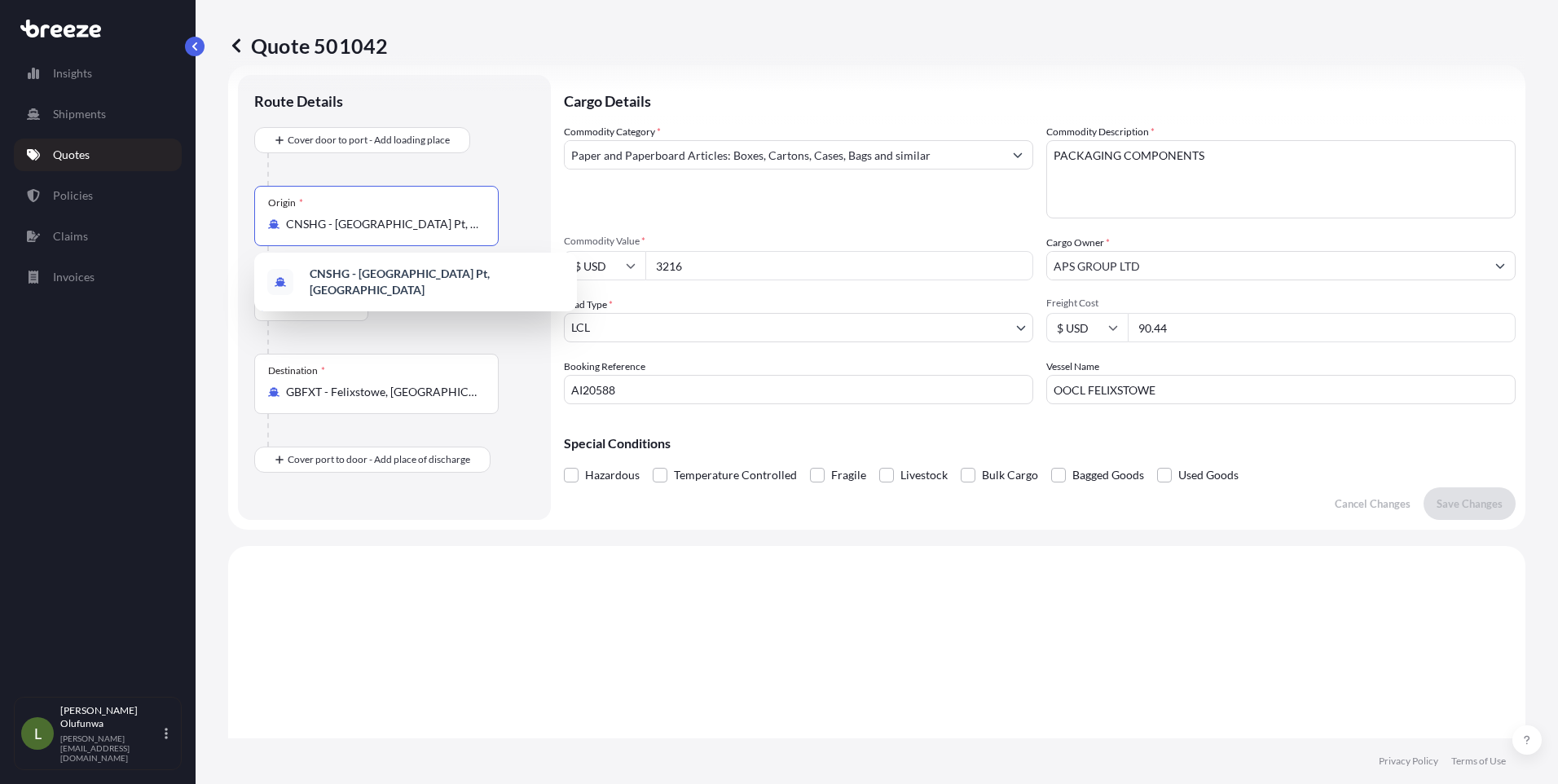
drag, startPoint x: 445, startPoint y: 227, endPoint x: 260, endPoint y: 229, distance: 185.0
click at [261, 229] on div "Origin * CNSHG - [GEOGRAPHIC_DATA] Pt, [GEOGRAPHIC_DATA]" at bounding box center [376, 216] width 244 height 60
click at [383, 284] on span "CN YTN - Yantian Pt, [GEOGRAPHIC_DATA]" at bounding box center [419, 278] width 220 height 16
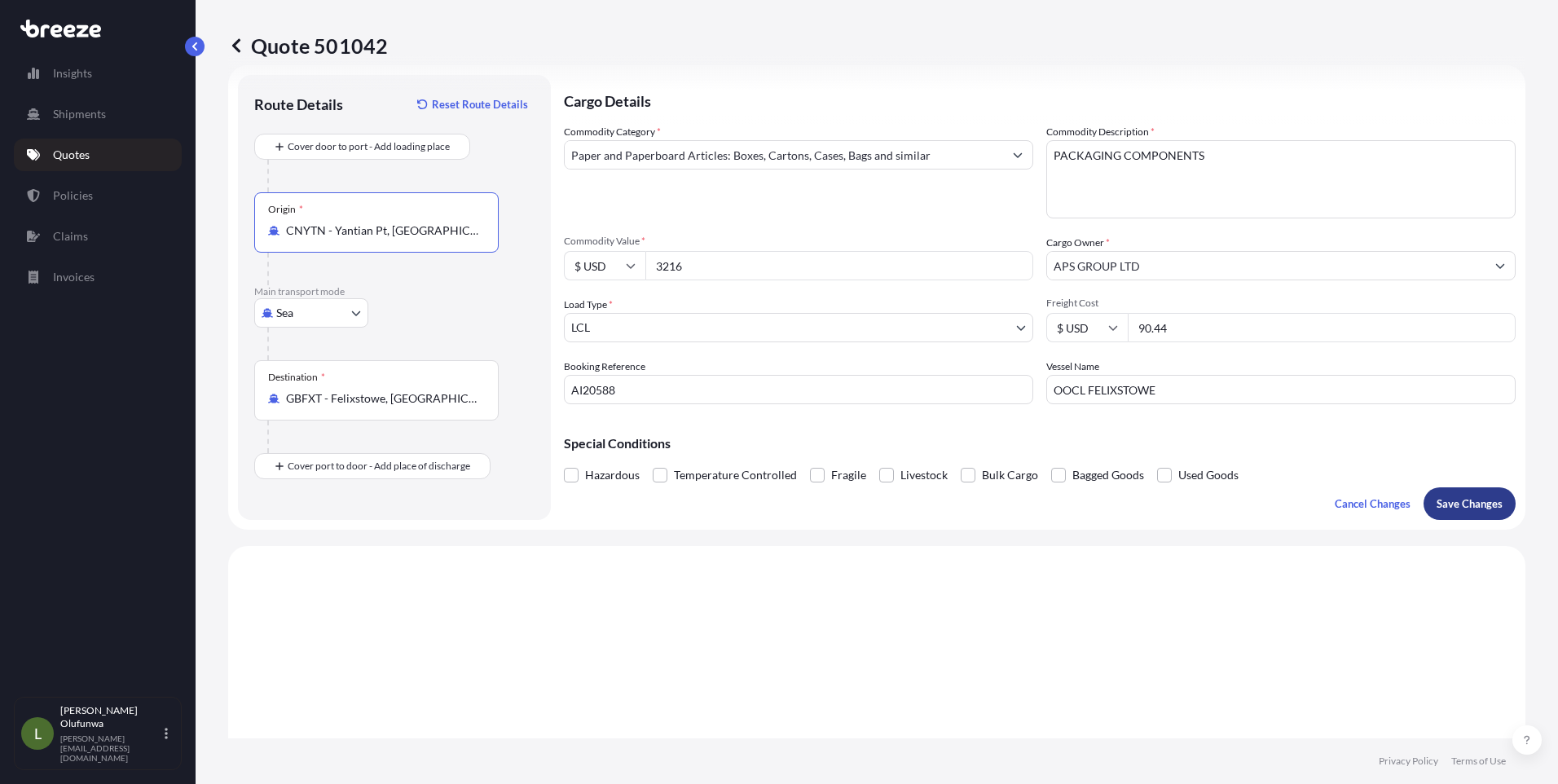
type input "CNYTN - Yantian Pt, [GEOGRAPHIC_DATA]"
click at [1451, 502] on p "Save Changes" at bounding box center [1469, 503] width 66 height 16
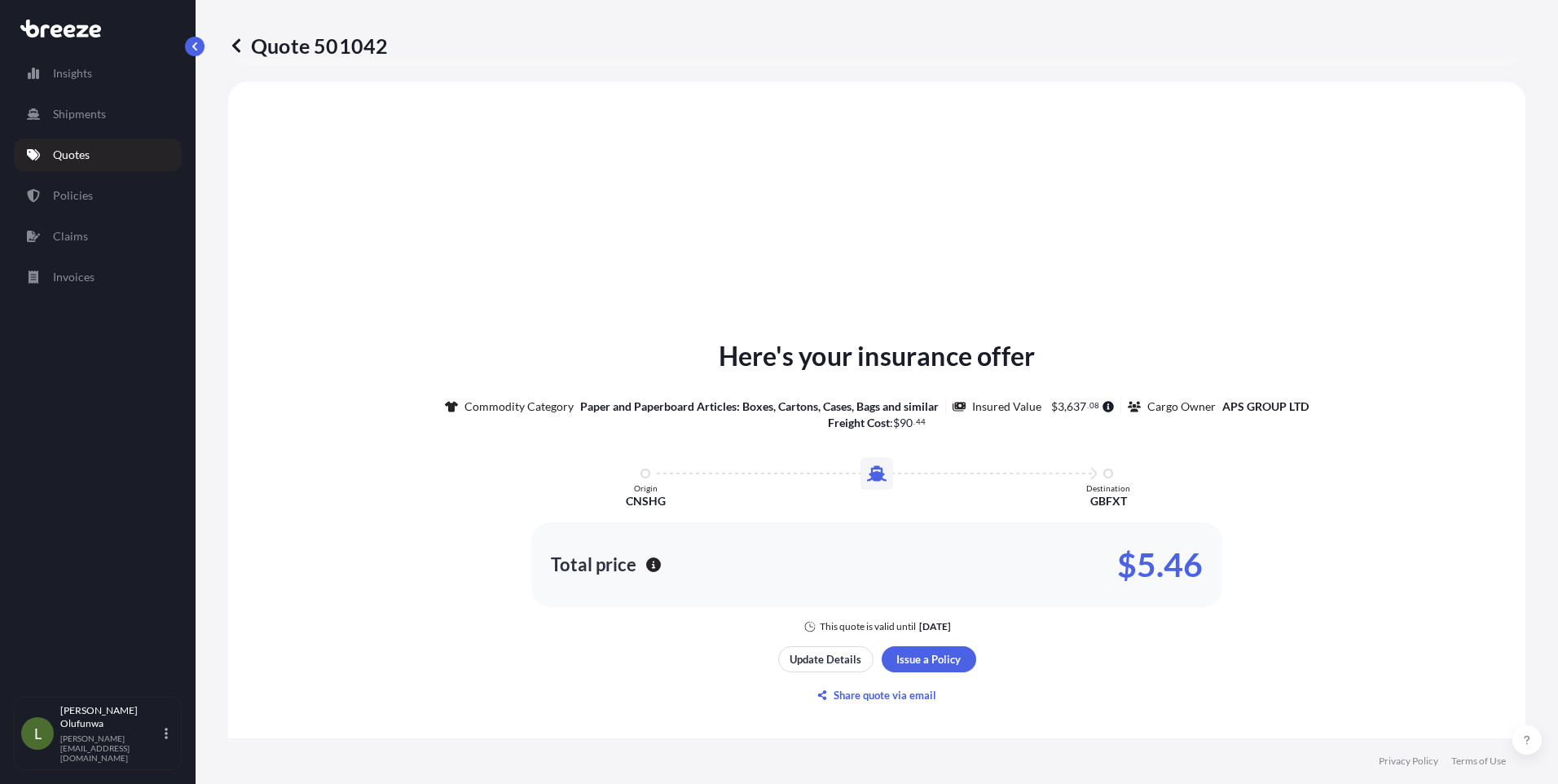
select select "Sea"
select select "1"
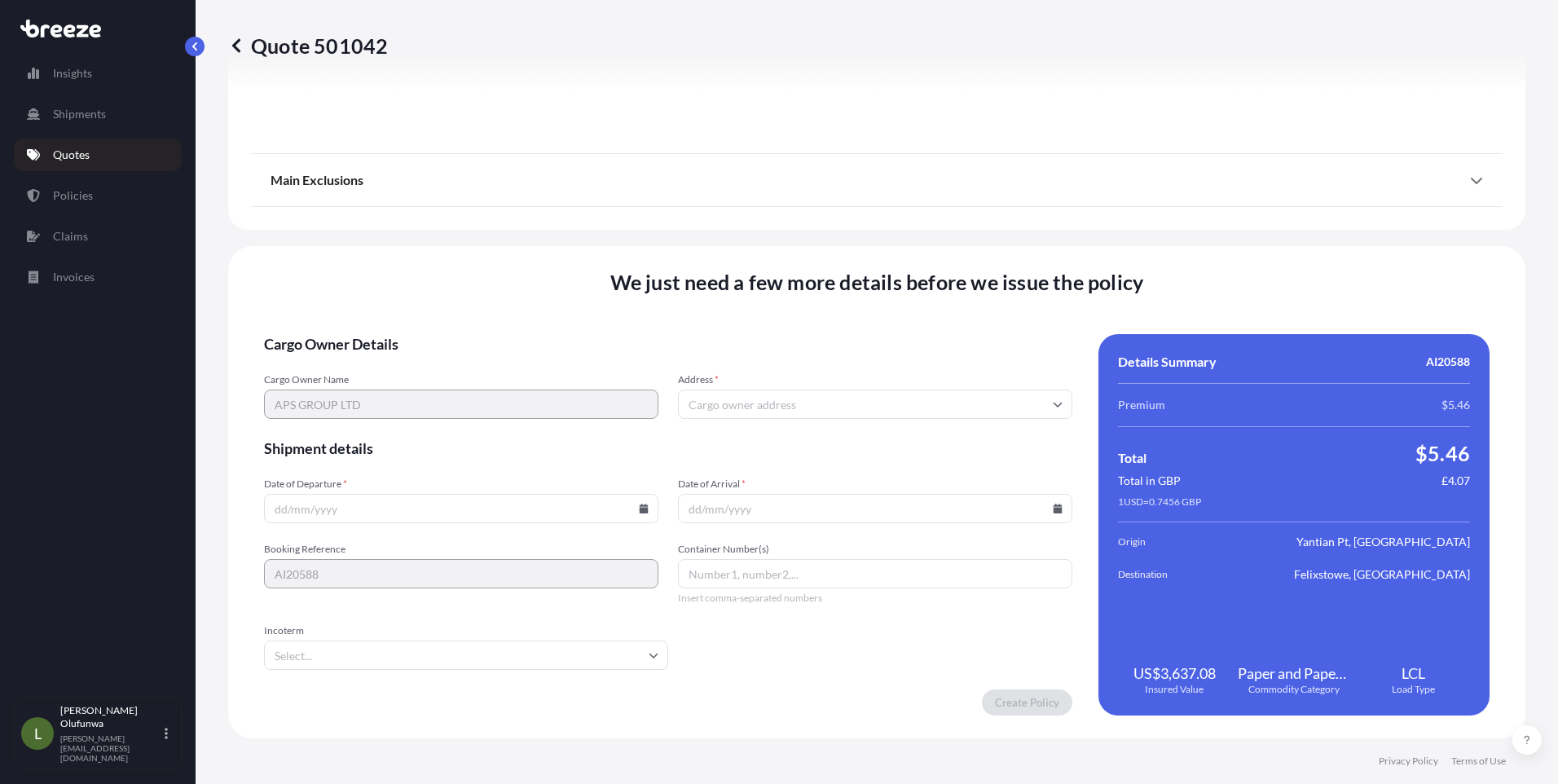
click at [1037, 400] on input "Address *" at bounding box center [876, 403] width 395 height 29
click at [878, 402] on input "Address *" at bounding box center [876, 403] width 395 height 29
click at [846, 403] on input "Address *" at bounding box center [876, 403] width 395 height 29
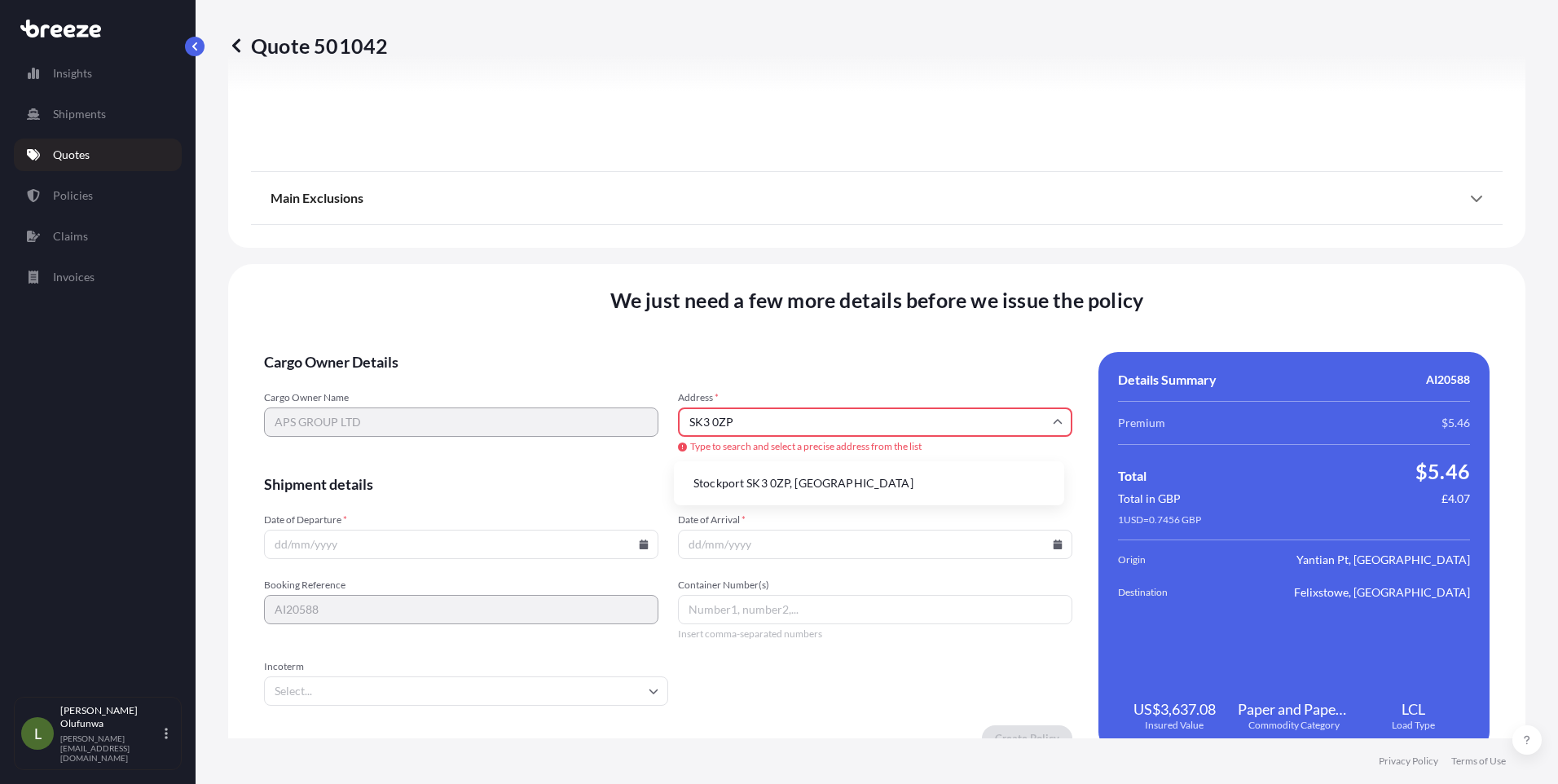
click at [761, 490] on li "Stockport SK3 0ZP, [GEOGRAPHIC_DATA]" at bounding box center [868, 483] width 377 height 31
type input "Stockport SK3 0ZP, [GEOGRAPHIC_DATA]"
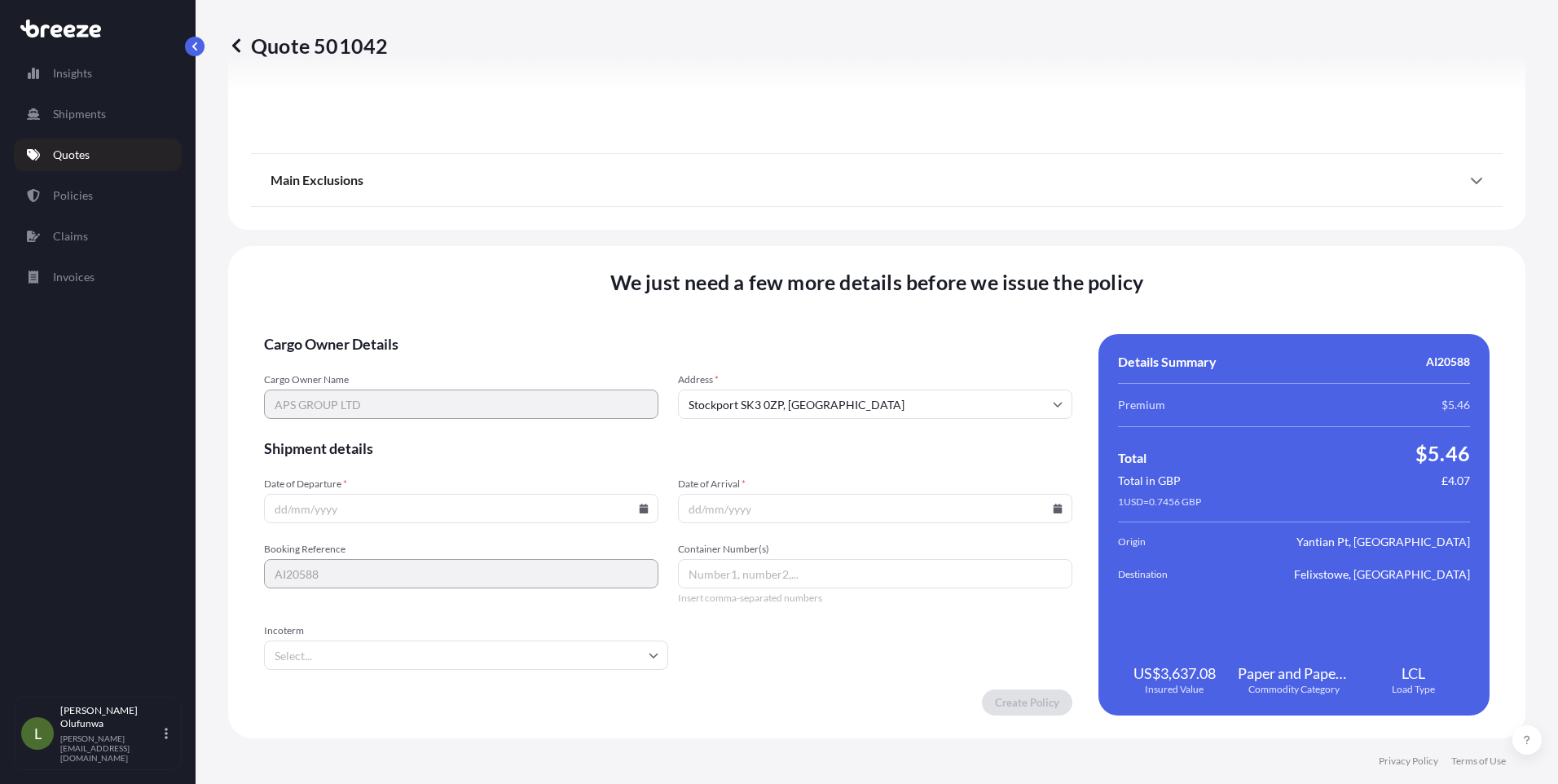
click at [642, 508] on icon at bounding box center [645, 508] width 9 height 9
click at [426, 426] on button "29" at bounding box center [421, 426] width 26 height 26
click at [640, 508] on icon at bounding box center [645, 508] width 9 height 9
click at [518, 238] on button at bounding box center [525, 234] width 26 height 26
click at [351, 420] on button "29" at bounding box center [345, 426] width 26 height 26
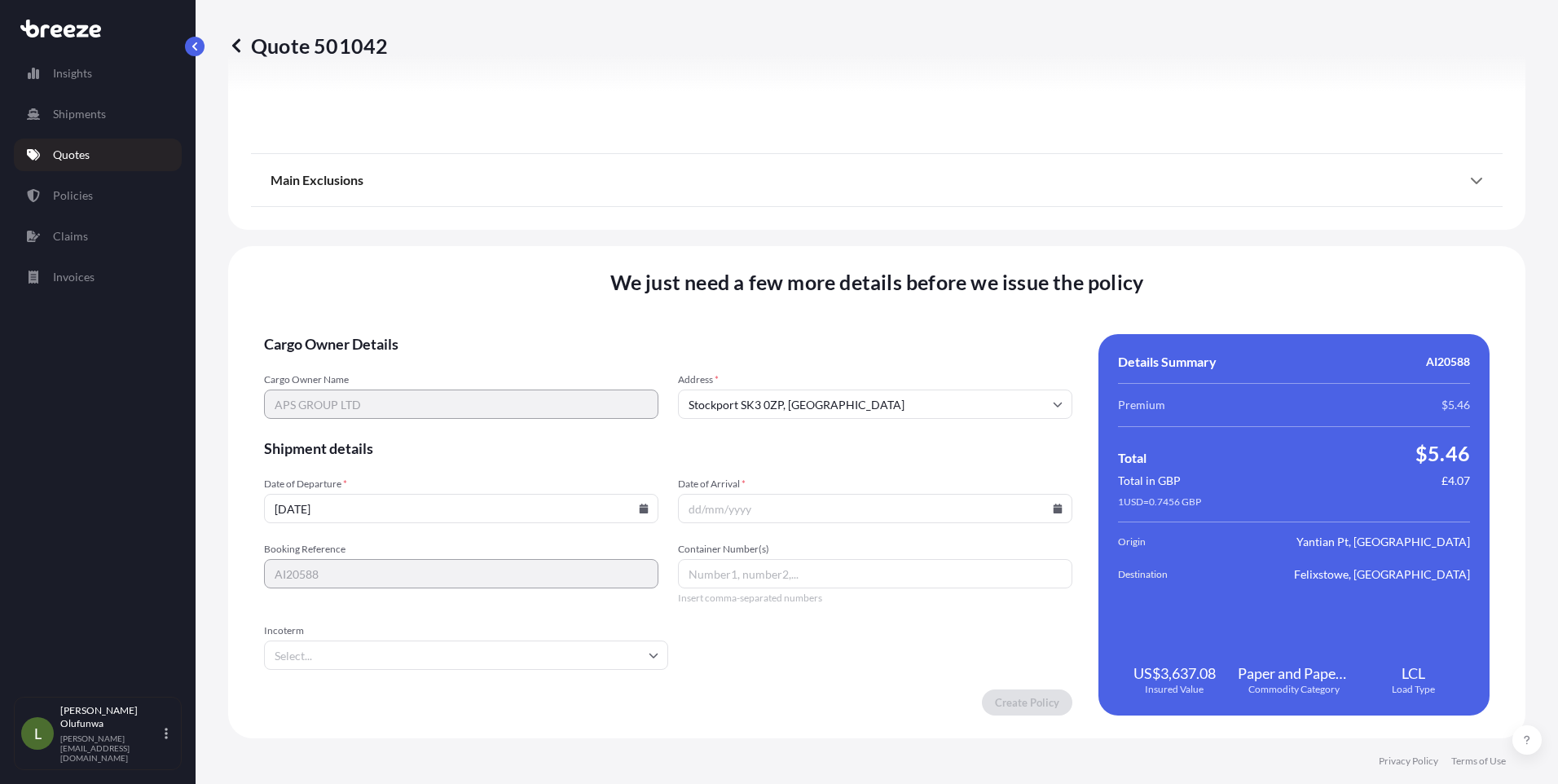
type input "[DATE]"
click at [1054, 505] on icon at bounding box center [1058, 508] width 9 height 9
click at [985, 231] on button at bounding box center [981, 234] width 26 height 26
click at [939, 239] on button at bounding box center [935, 234] width 26 height 26
click at [984, 237] on button at bounding box center [981, 234] width 26 height 26
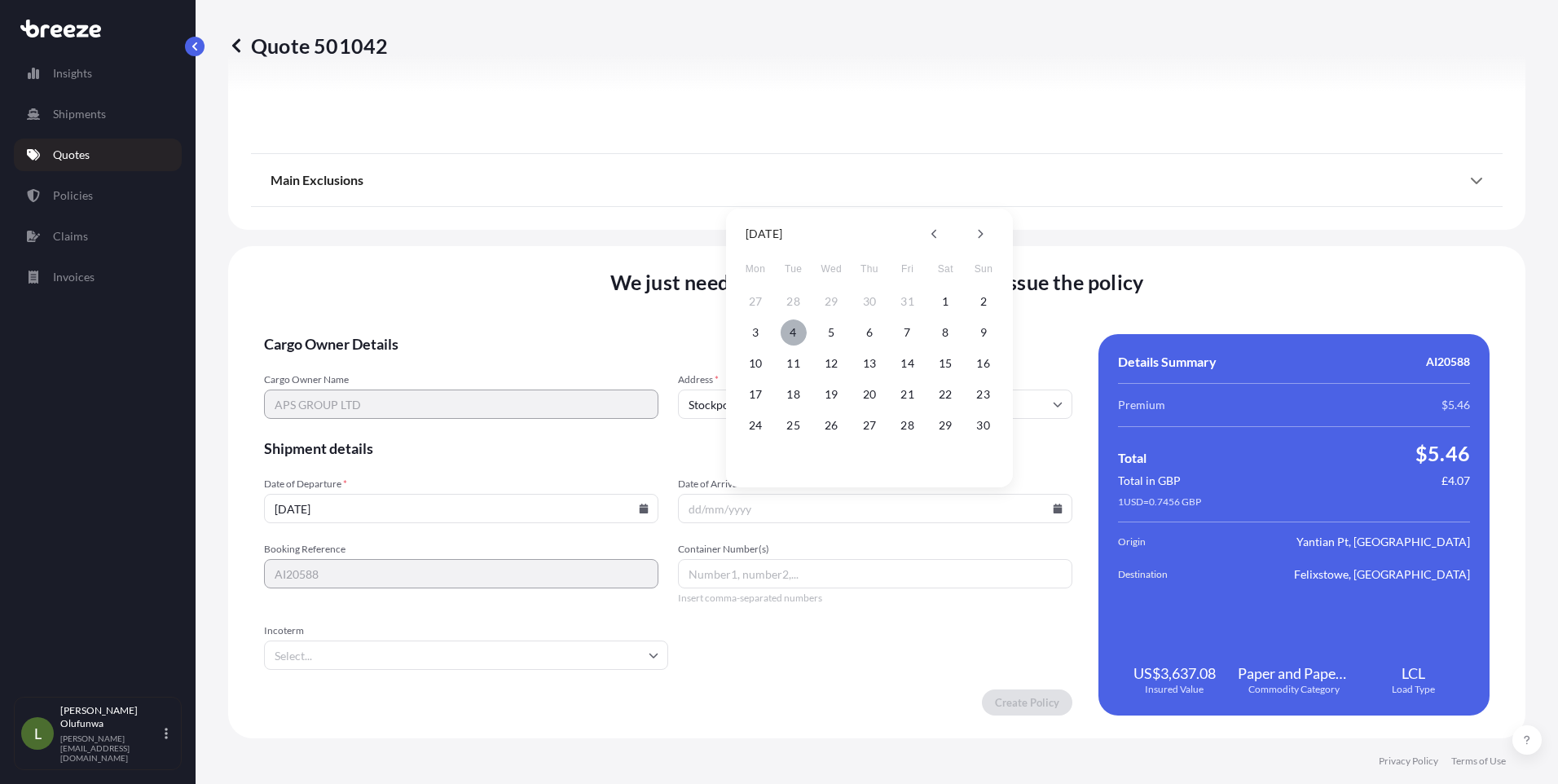
click at [793, 332] on button "4" at bounding box center [794, 332] width 26 height 26
type input "[DATE]"
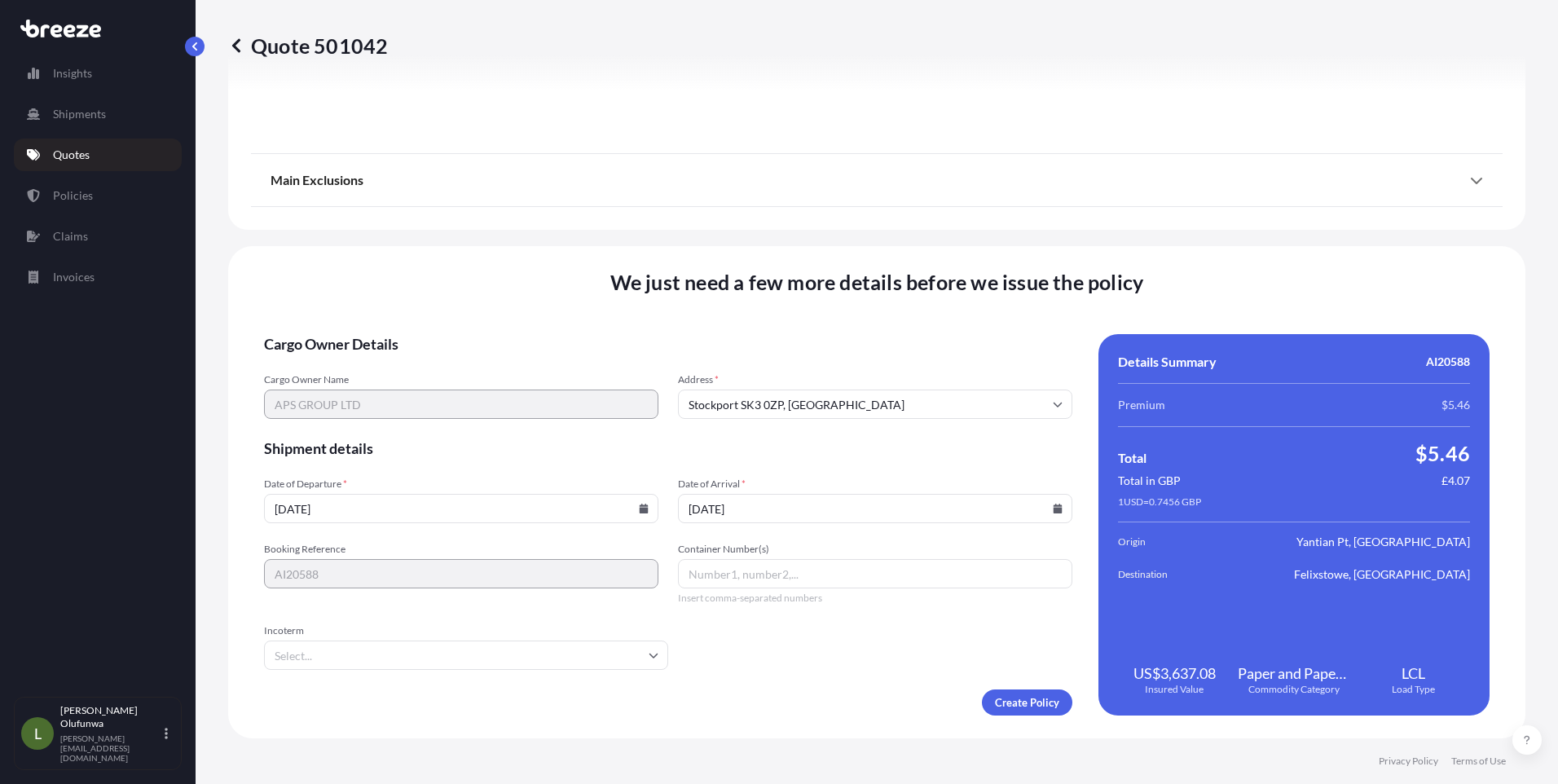
click at [731, 576] on input "Container Number(s)" at bounding box center [876, 573] width 395 height 29
click at [749, 572] on input "Container Number(s)" at bounding box center [876, 573] width 395 height 29
paste input "TGBU4492202"
type input "TGBU4492202"
click at [409, 661] on input "Incoterm" at bounding box center [466, 655] width 404 height 29
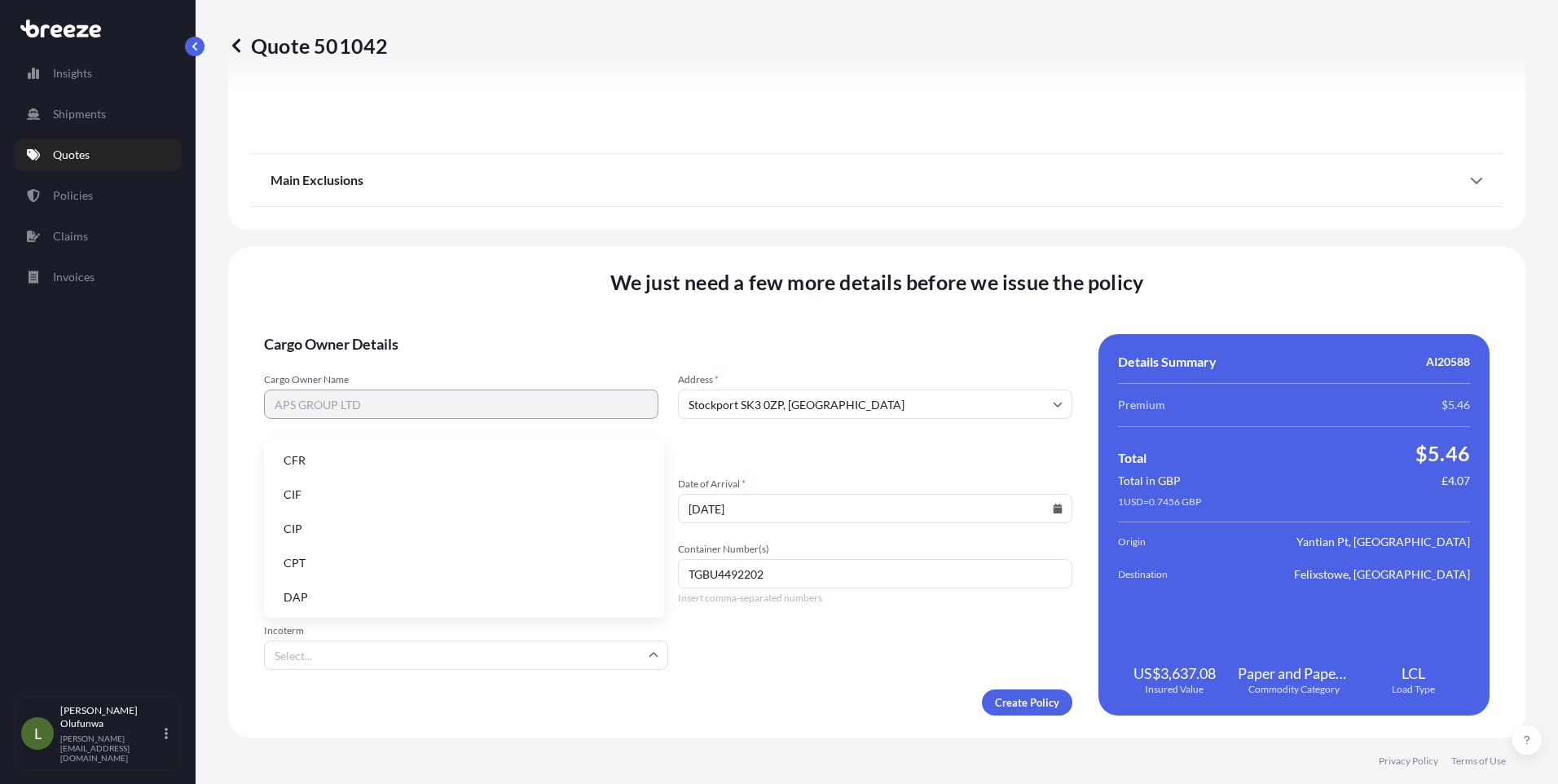
scroll to position [207, 0]
click at [299, 595] on li "FOB" at bounding box center [464, 595] width 387 height 31
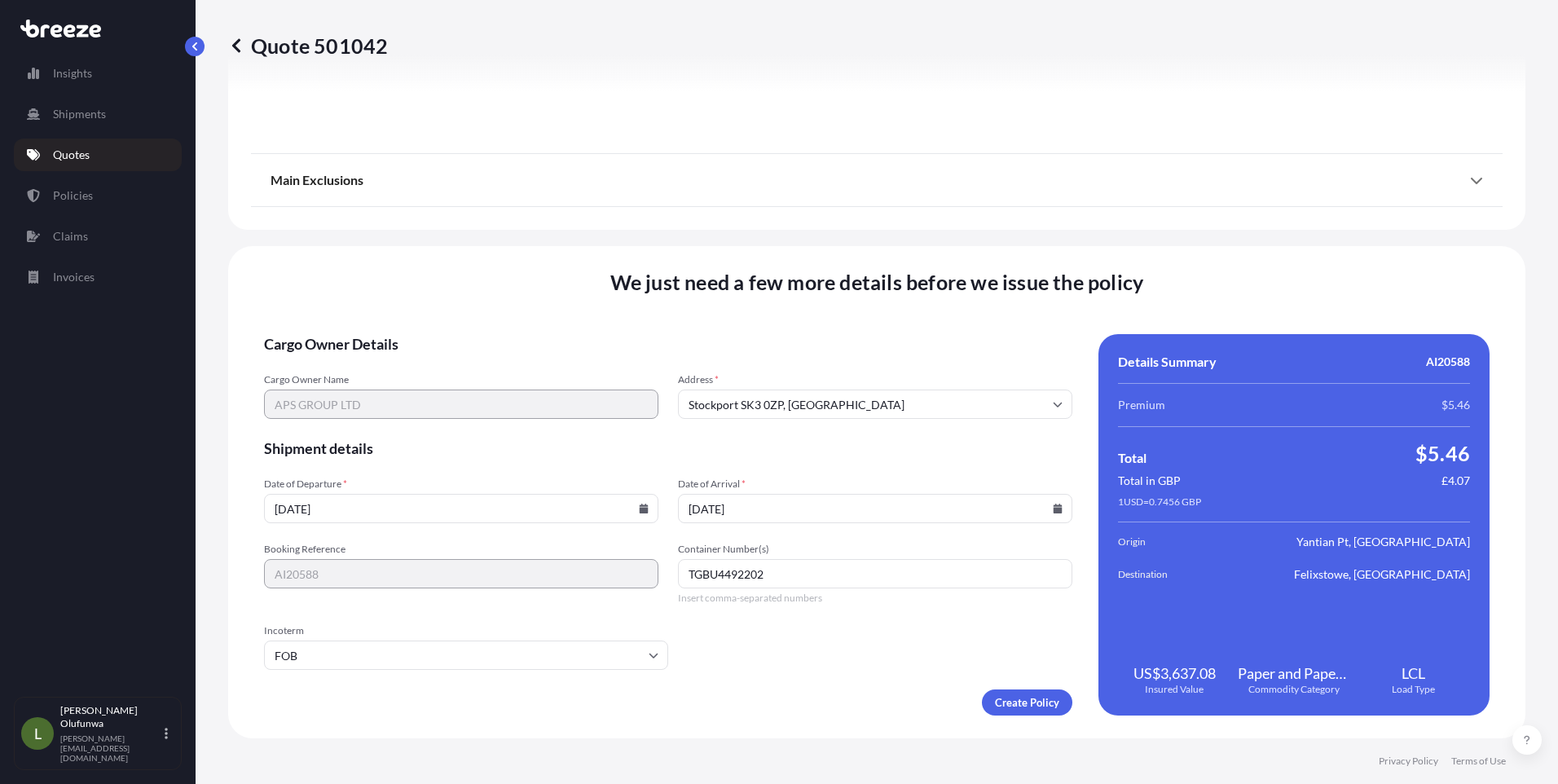
click at [1054, 508] on icon at bounding box center [1058, 508] width 9 height 9
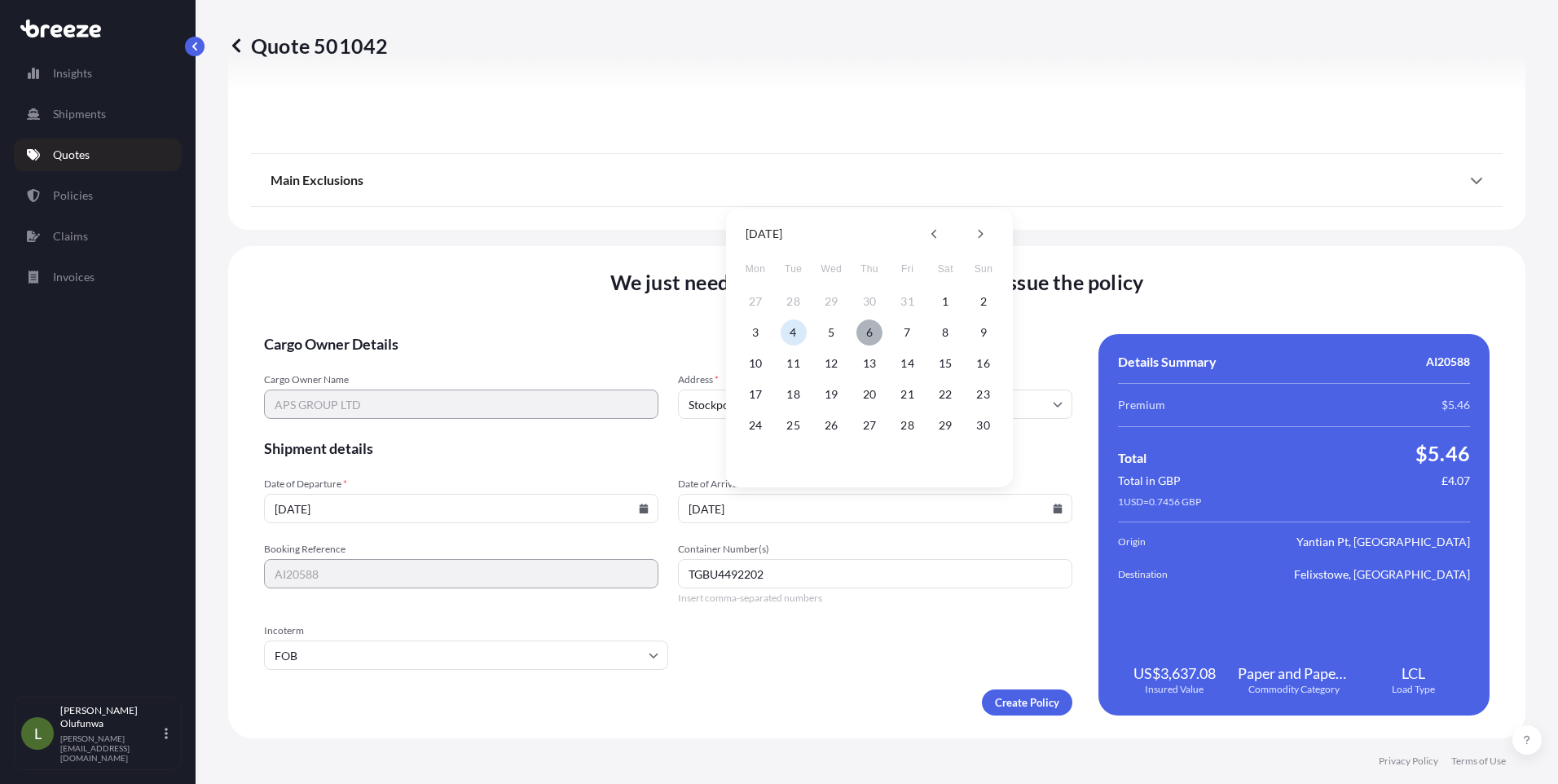
click at [871, 331] on button "6" at bounding box center [869, 332] width 26 height 26
type input "[DATE]"
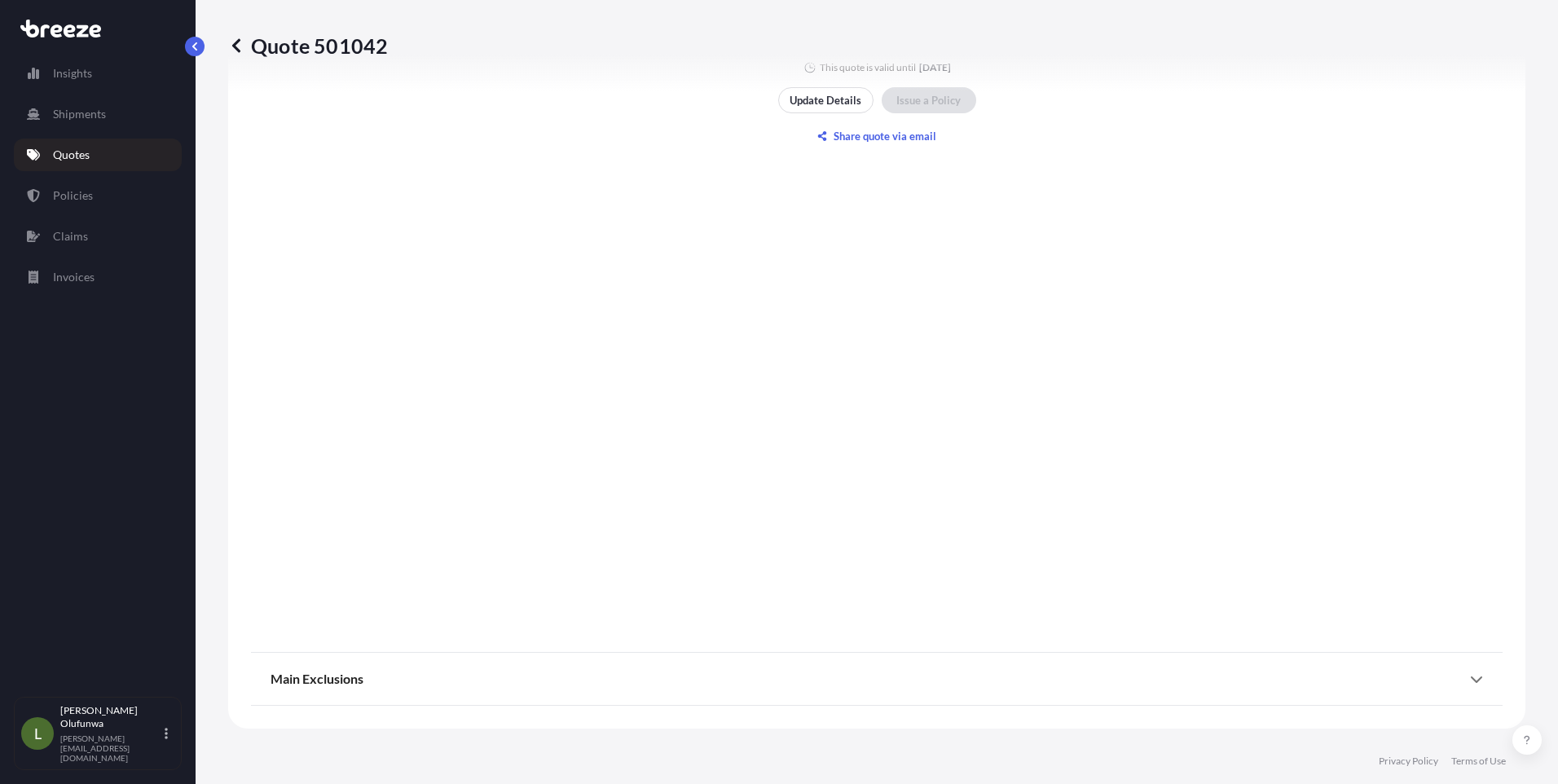
scroll to position [1793, 0]
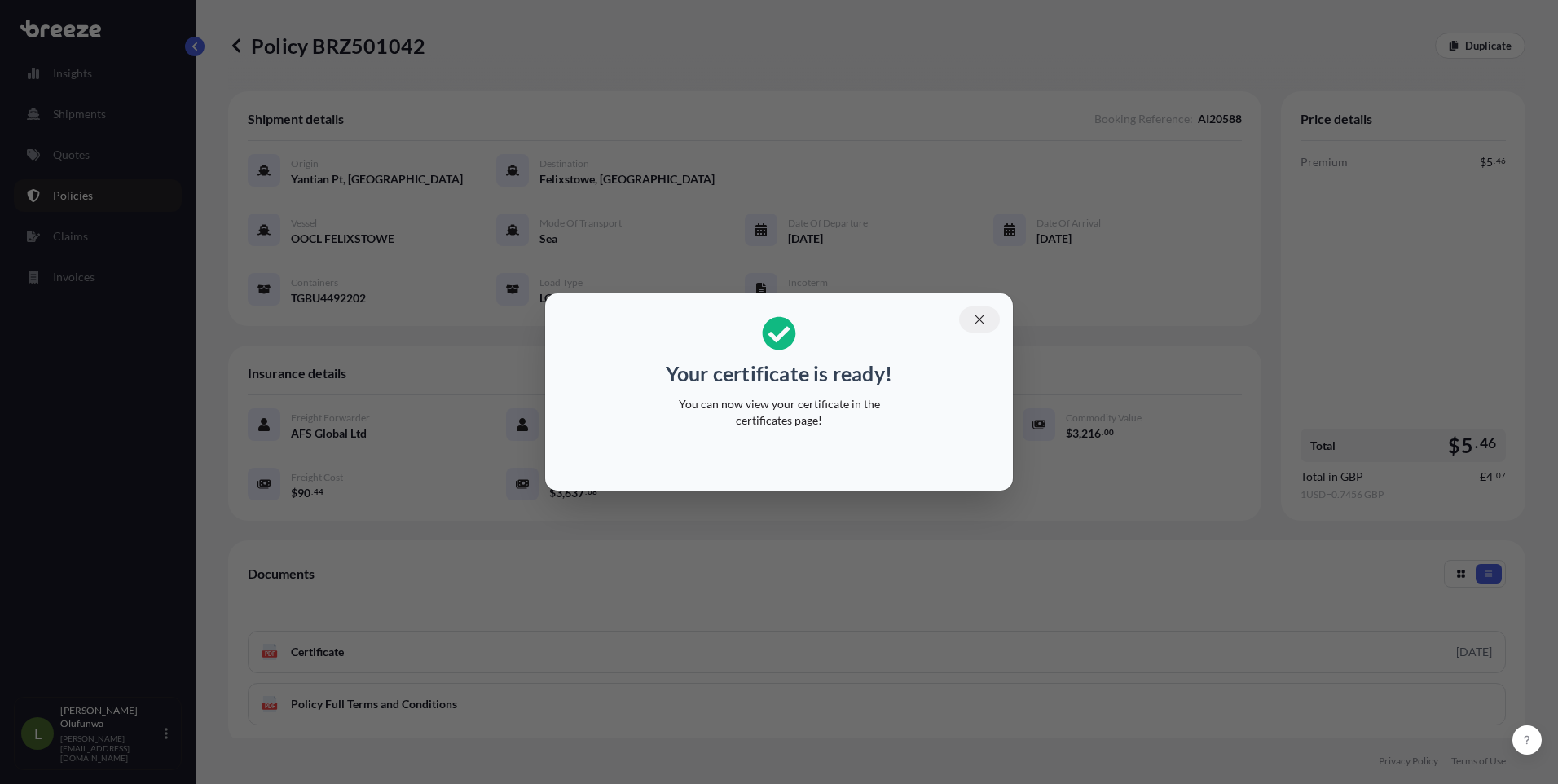
click at [981, 323] on icon "button" at bounding box center [980, 320] width 15 height 15
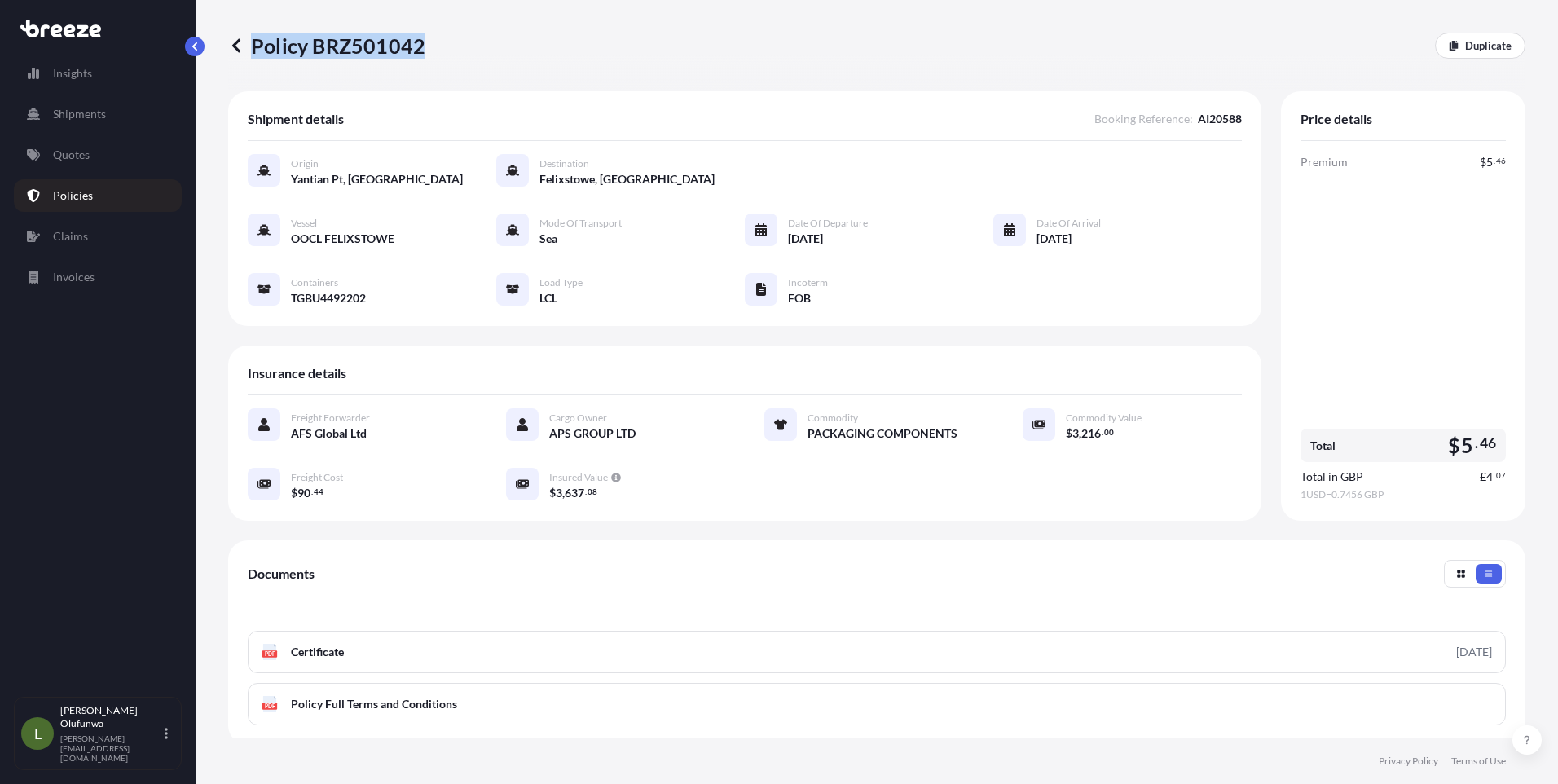
drag, startPoint x: 453, startPoint y: 44, endPoint x: 421, endPoint y: 46, distance: 32.1
click at [421, 46] on div "Policy BRZ501042 Duplicate" at bounding box center [877, 46] width 1297 height 26
copy p "Policy BRZ501042"
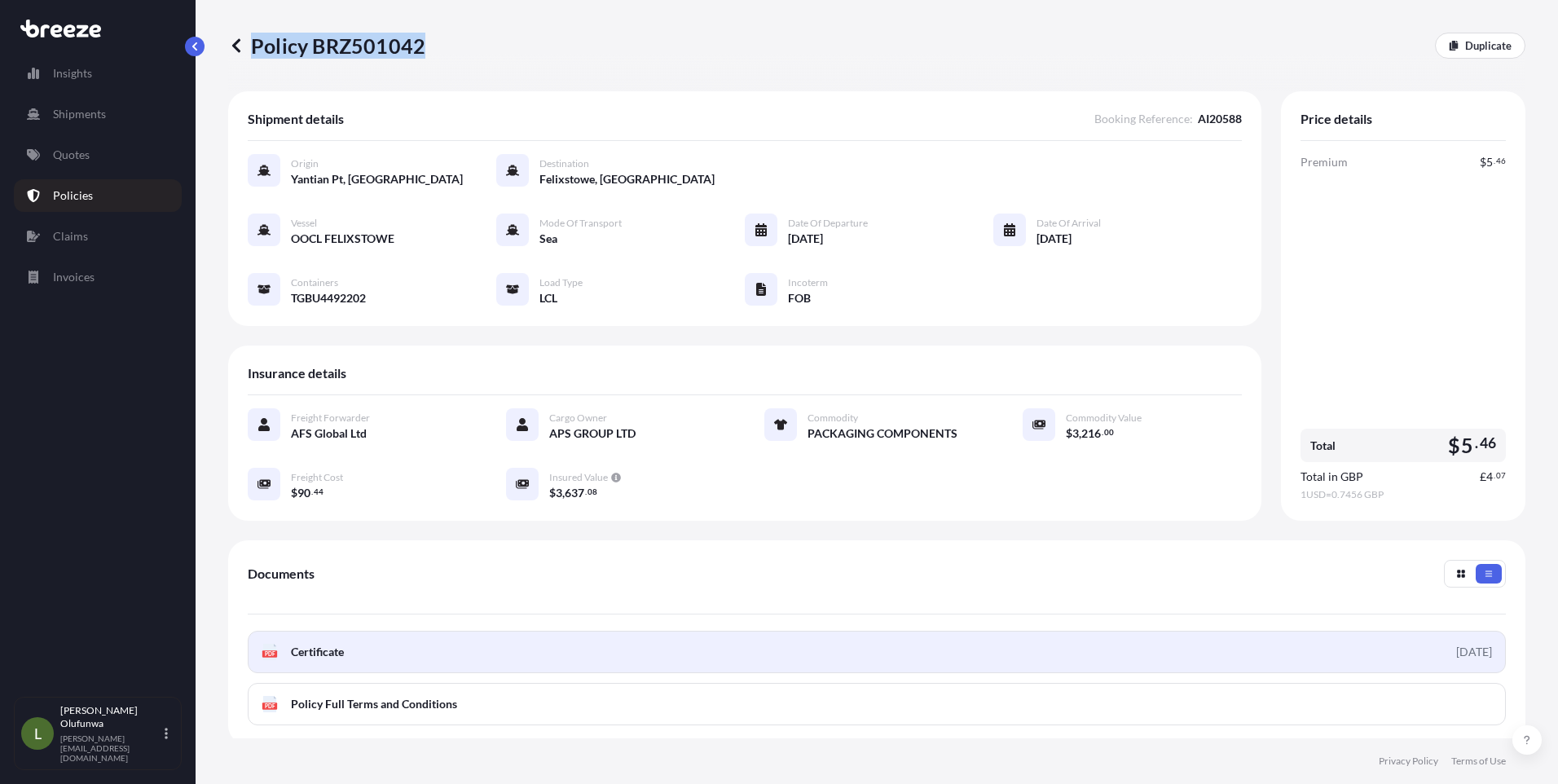
click at [352, 644] on link "PDF Certificate [DATE]" at bounding box center [877, 651] width 1259 height 42
